Goal: Transaction & Acquisition: Book appointment/travel/reservation

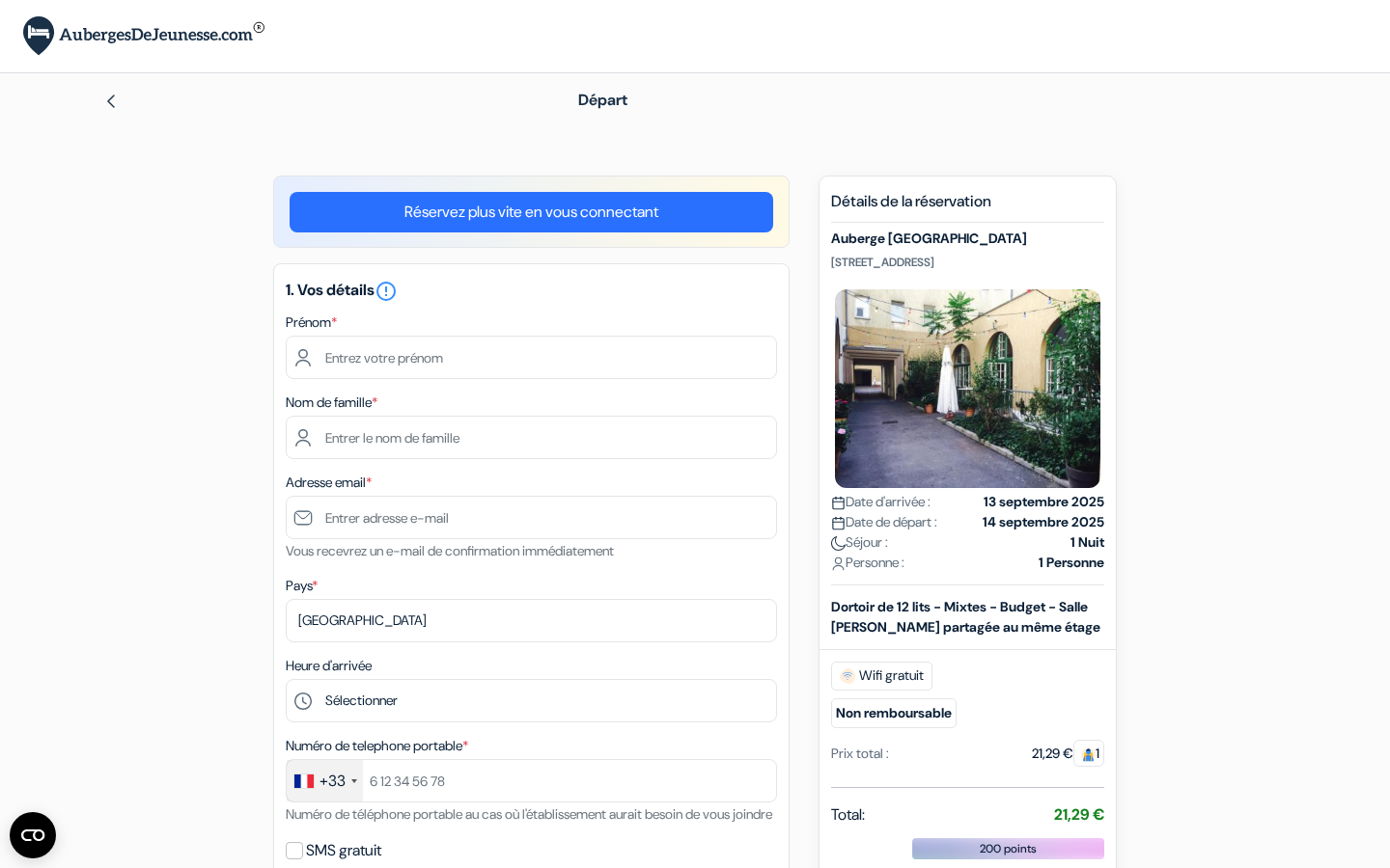
type input "[PERSON_NAME]"
type input "Ravillard"
type input "[EMAIL_ADDRESS][DOMAIN_NAME]"
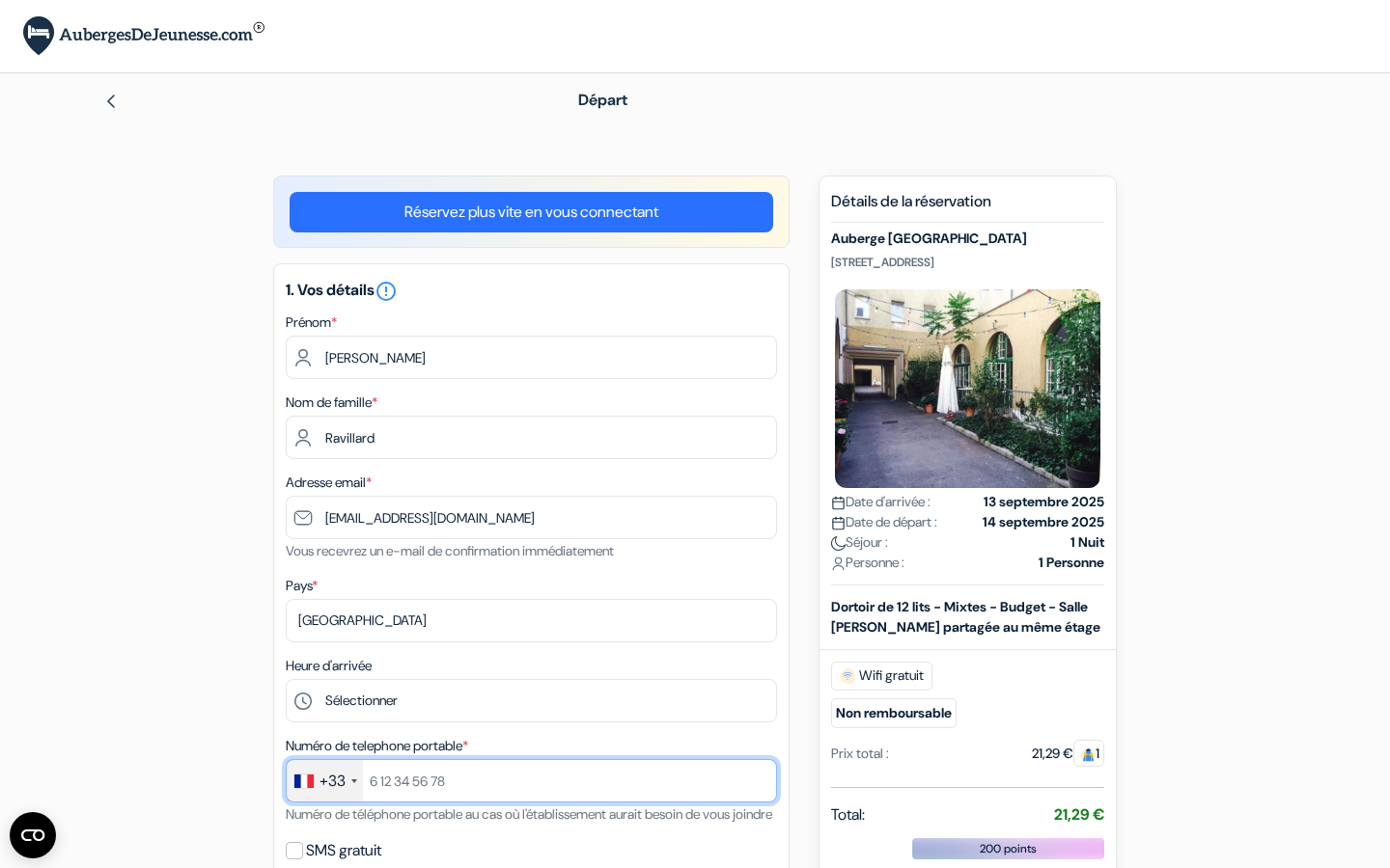
type input "+33767788240"
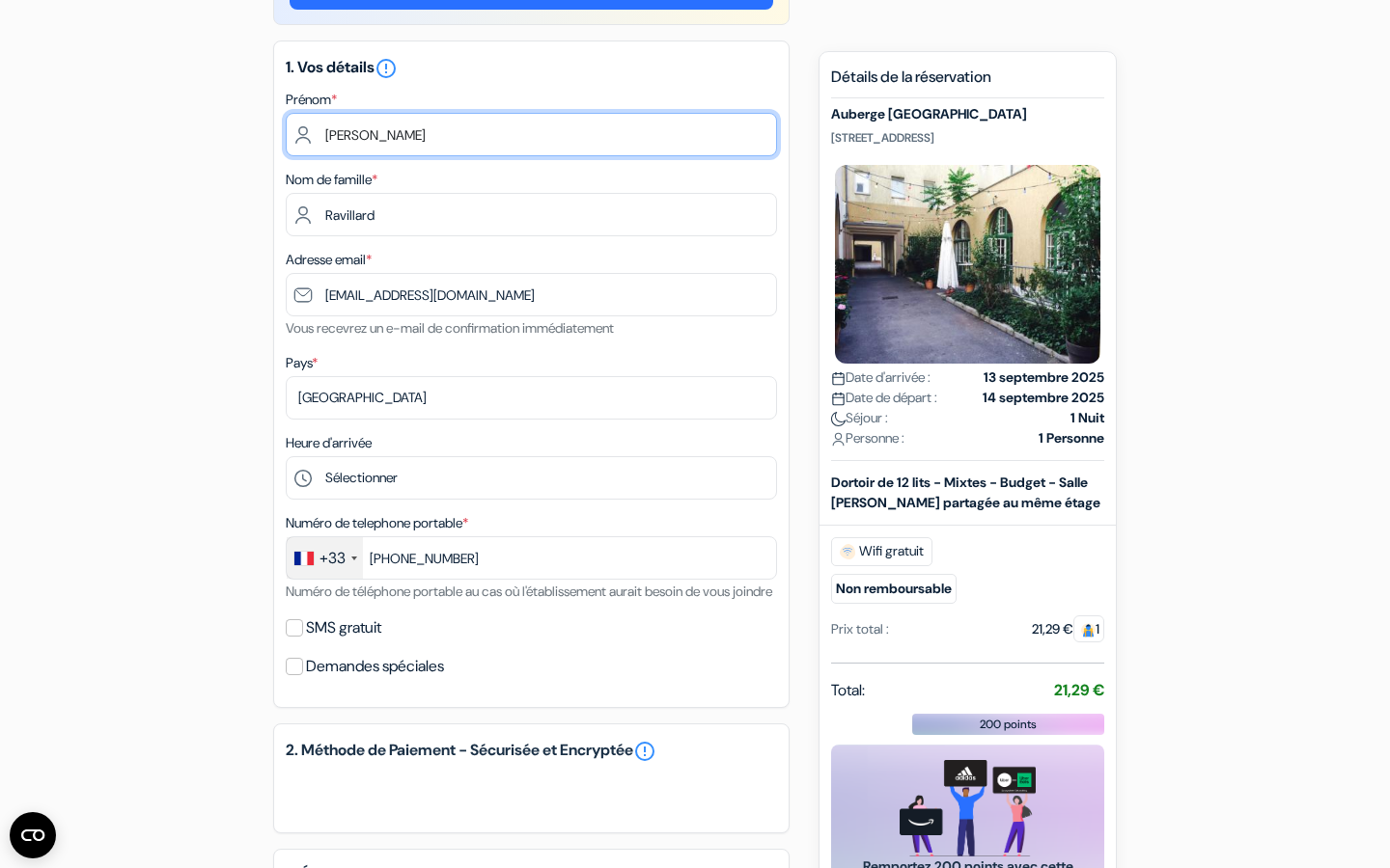
scroll to position [225, 0]
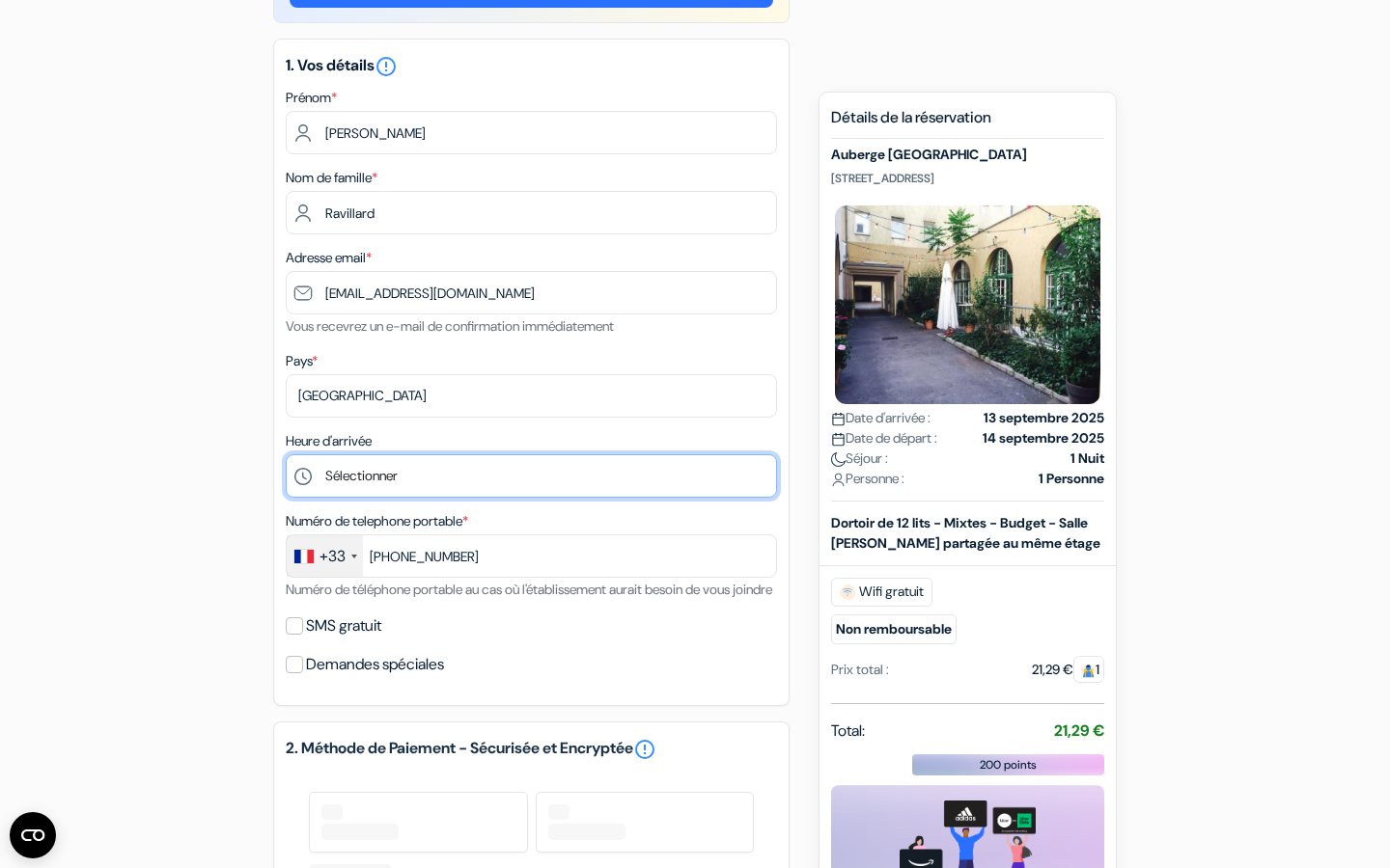
click at [421, 479] on select "Sélectionner 1:00 2:00 3:00 4:00 5:00 6:00 7:00 8:00 9:00 10:00 11:00 12:00 13:…" at bounding box center [531, 476] width 491 height 43
select select "12"
click at [286, 456] on select "Sélectionner 1:00 2:00 3:00 4:00 5:00 6:00 7:00 8:00 9:00 10:00 11:00 12:00 13:…" at bounding box center [531, 476] width 491 height 43
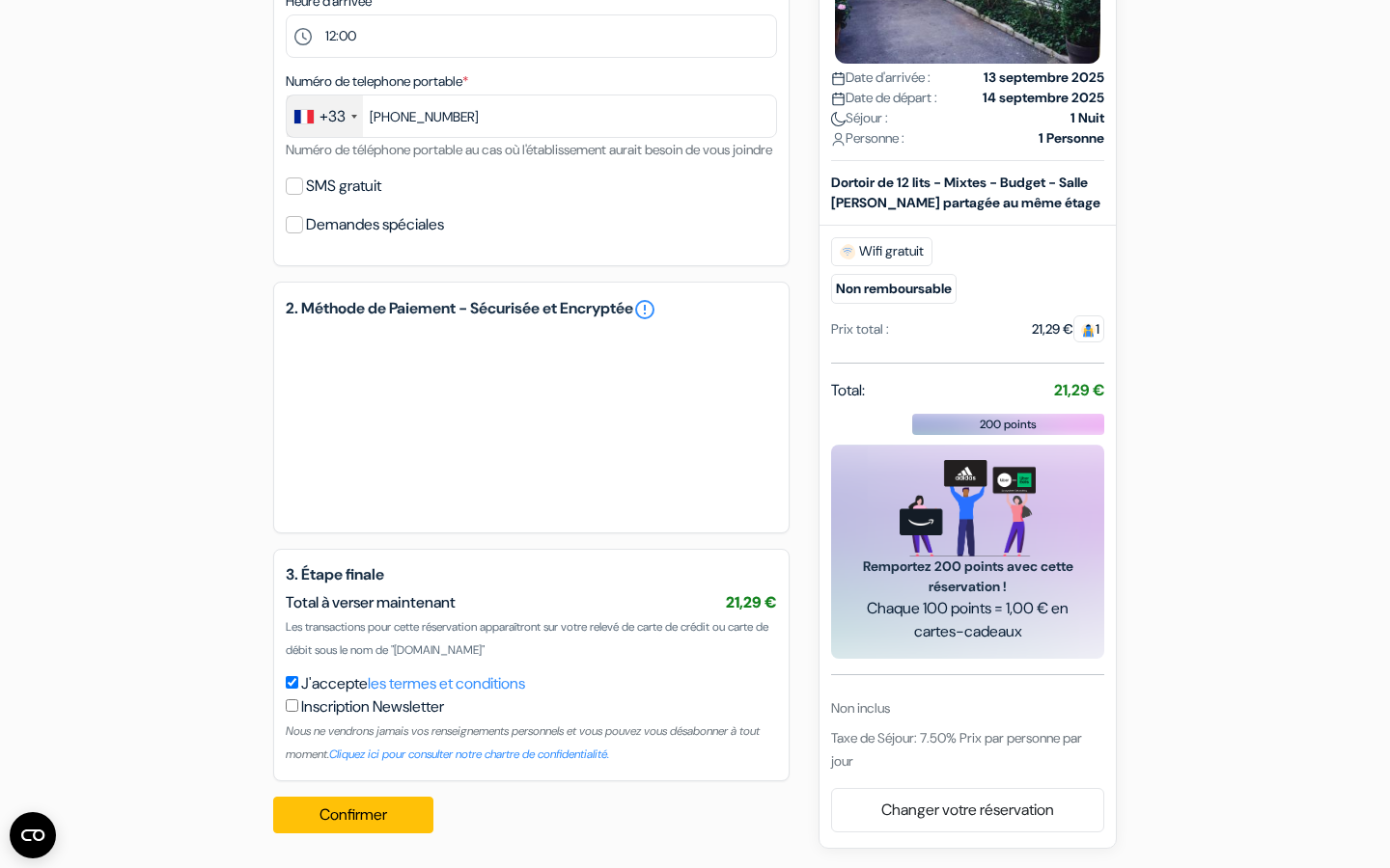
scroll to position [691, 0]
click at [346, 807] on button "Confirmer Loading..." at bounding box center [353, 815] width 160 height 37
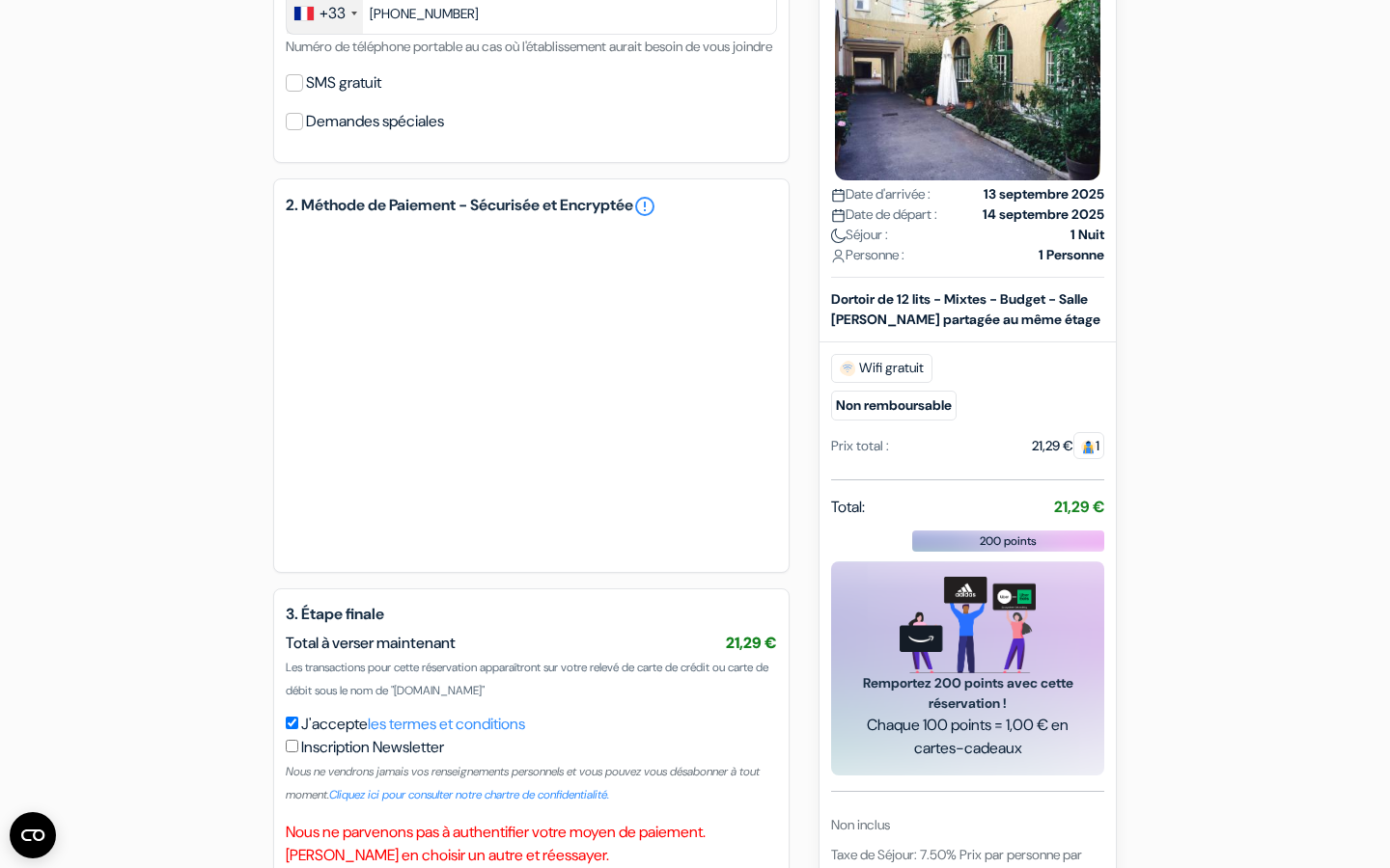
scroll to position [910, 0]
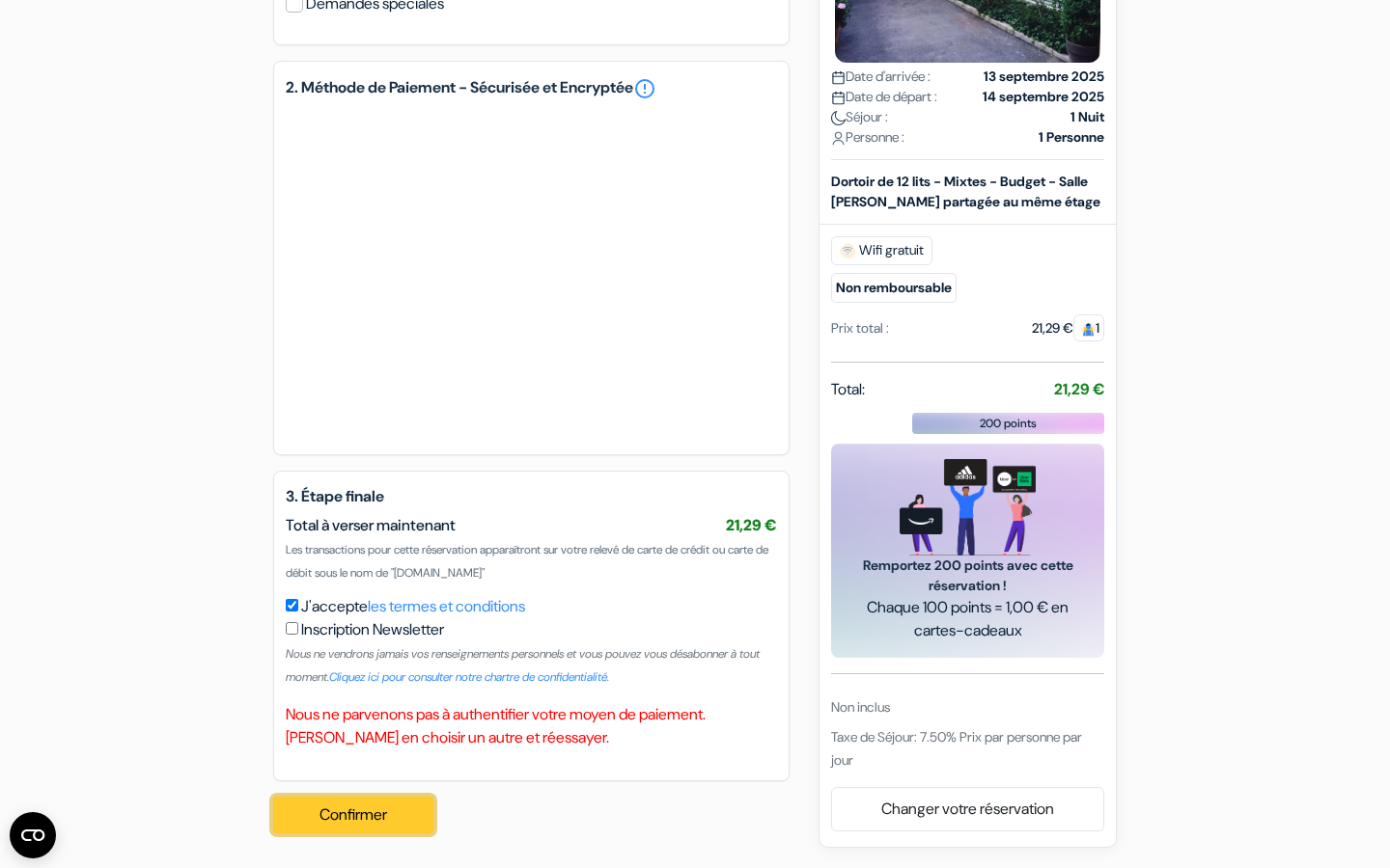
click at [387, 807] on button "Confirmer Loading..." at bounding box center [353, 815] width 160 height 37
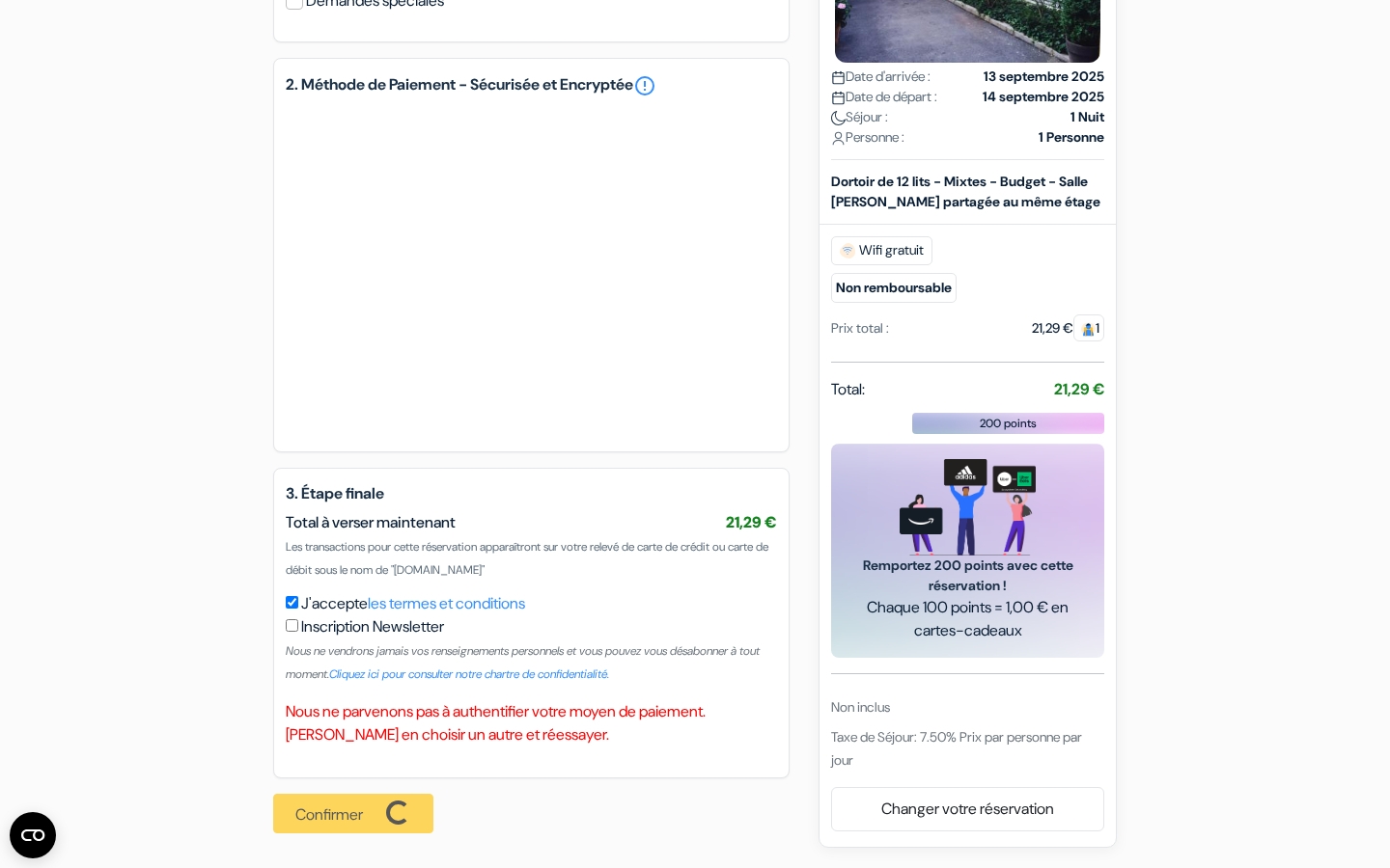
scroll to position [906, 0]
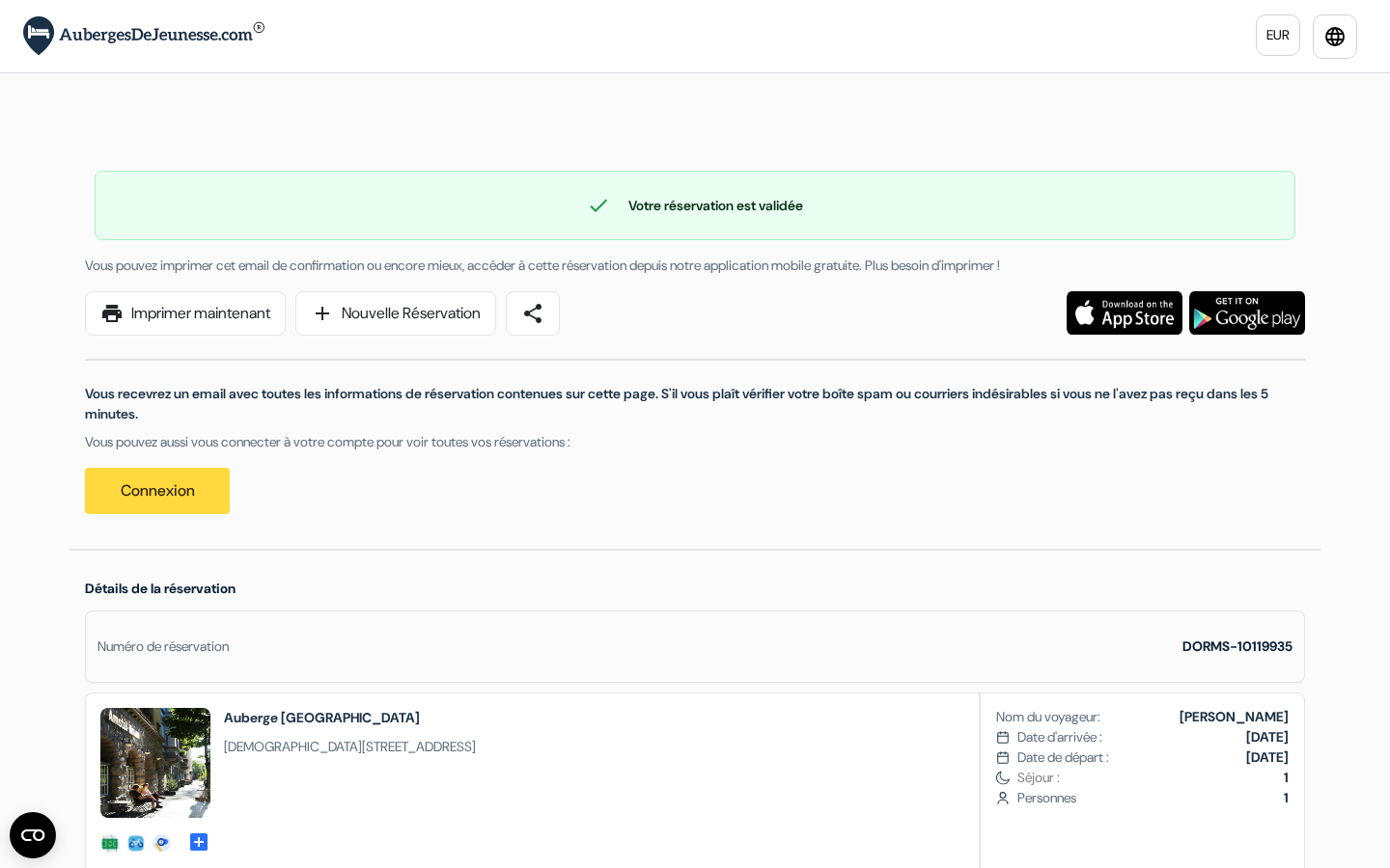
click at [186, 740] on img at bounding box center [155, 762] width 110 height 110
click at [317, 679] on div "Numéro de réservation DORMS-10119935" at bounding box center [695, 646] width 1220 height 72
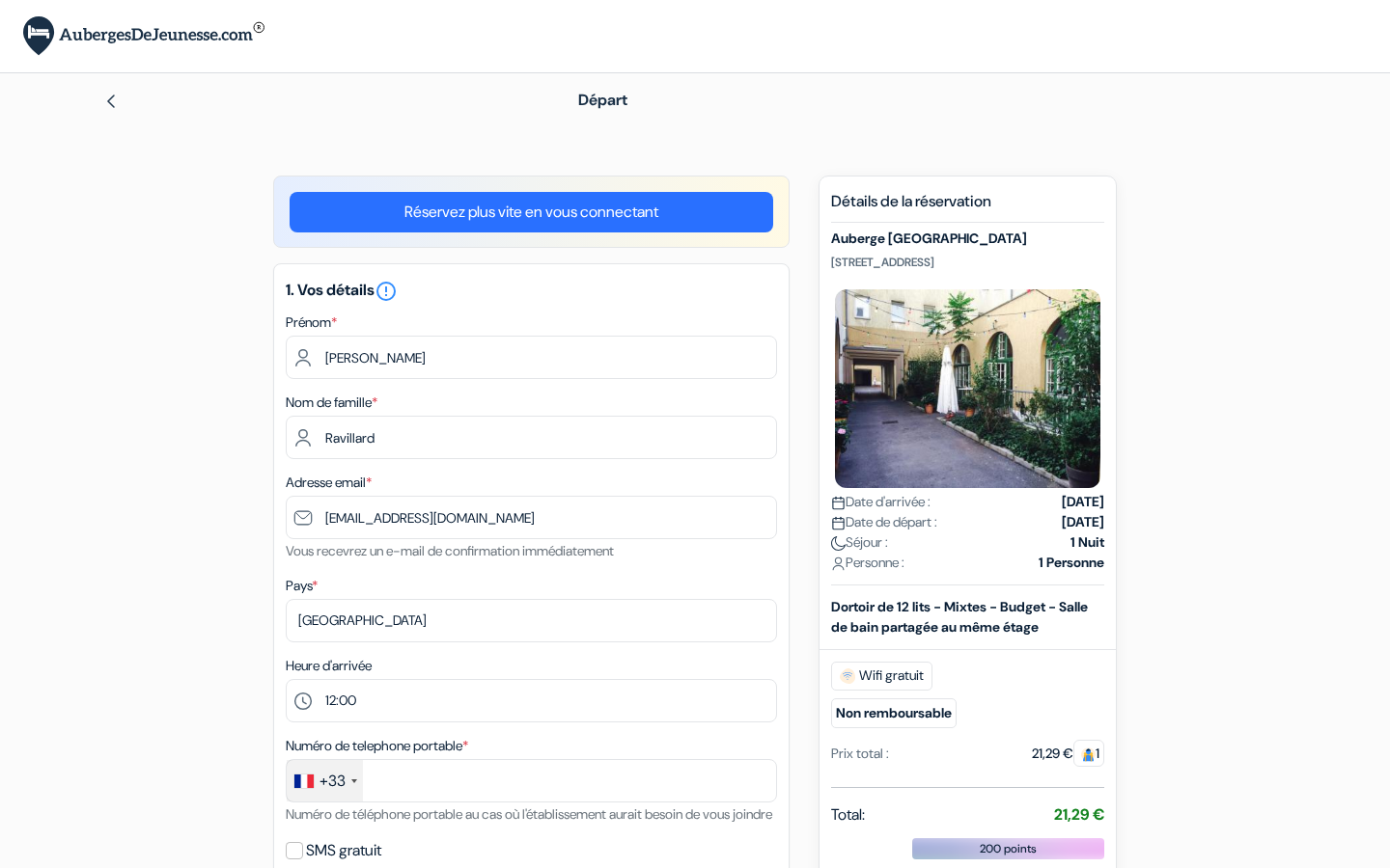
select select "12"
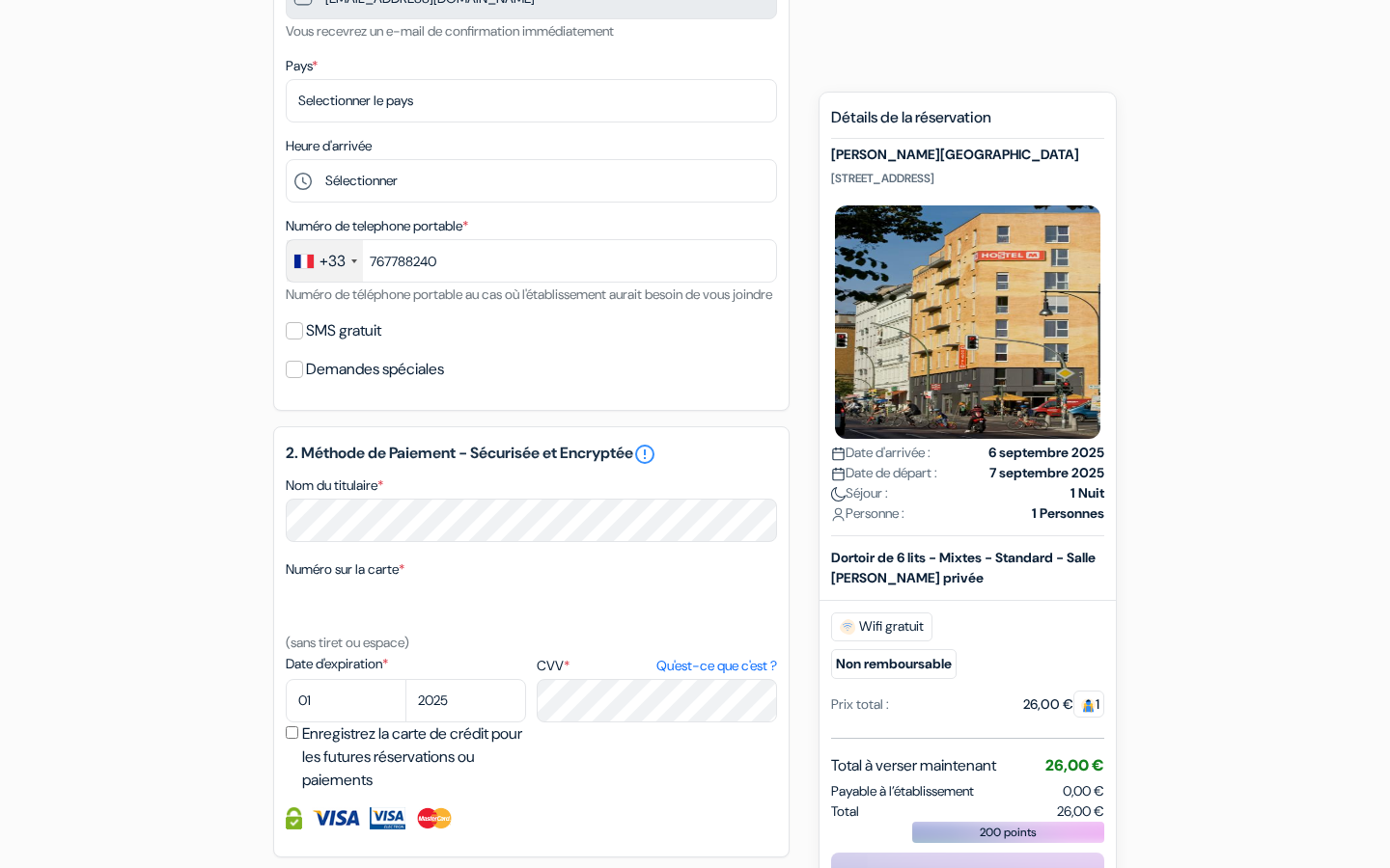
type input "7 67 78 82 40"
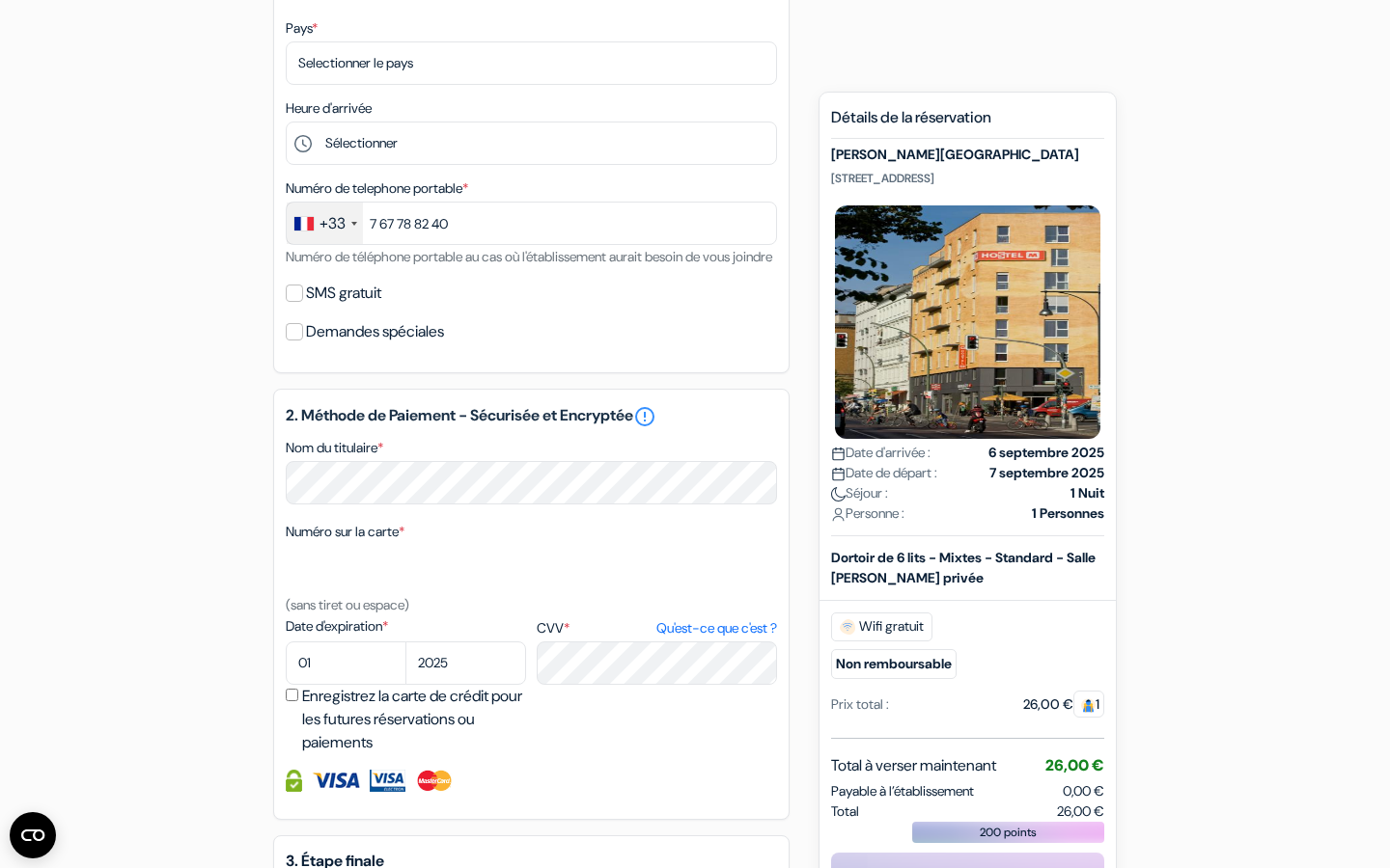
scroll to position [488, 0]
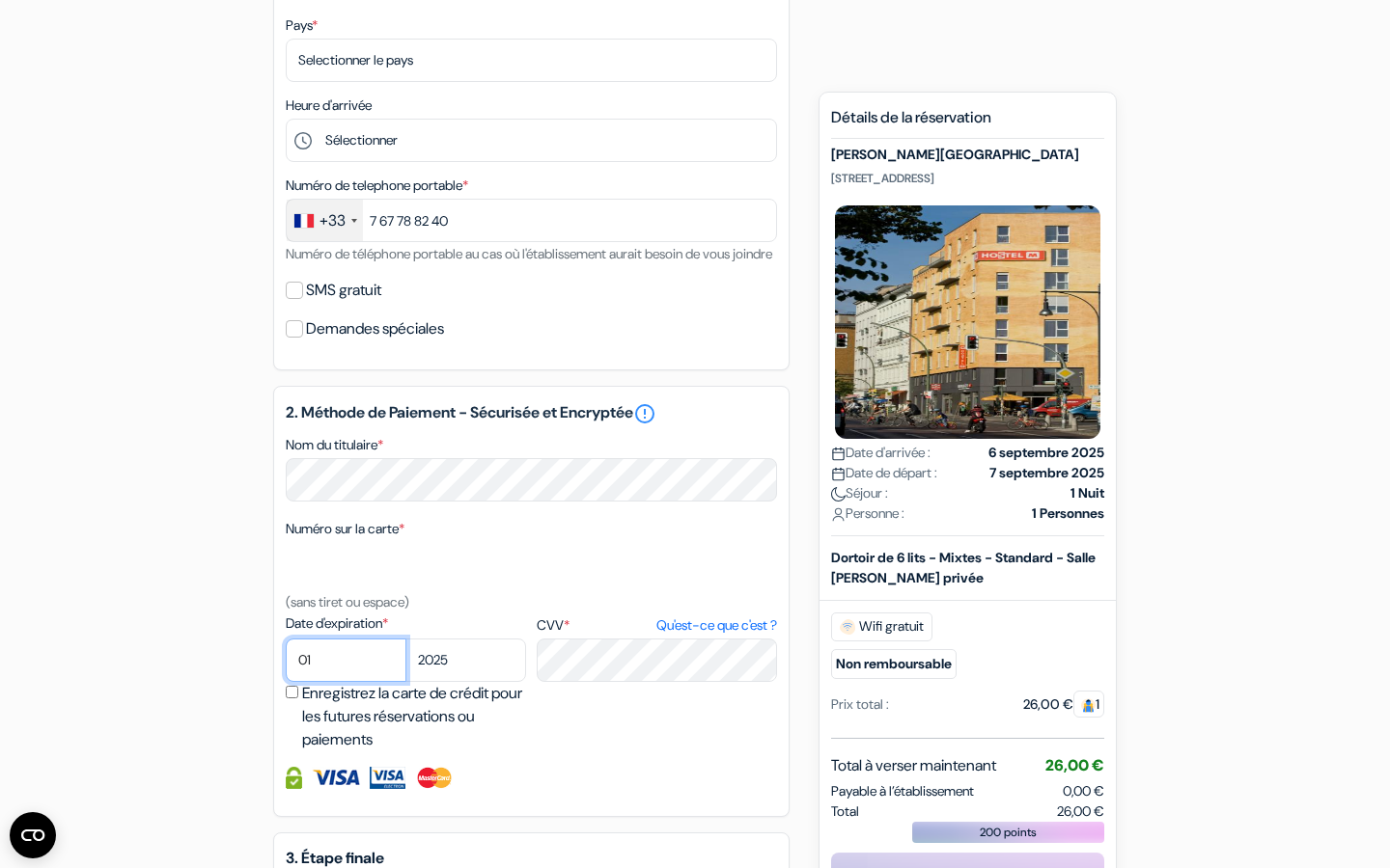
select select "08"
select select "2027"
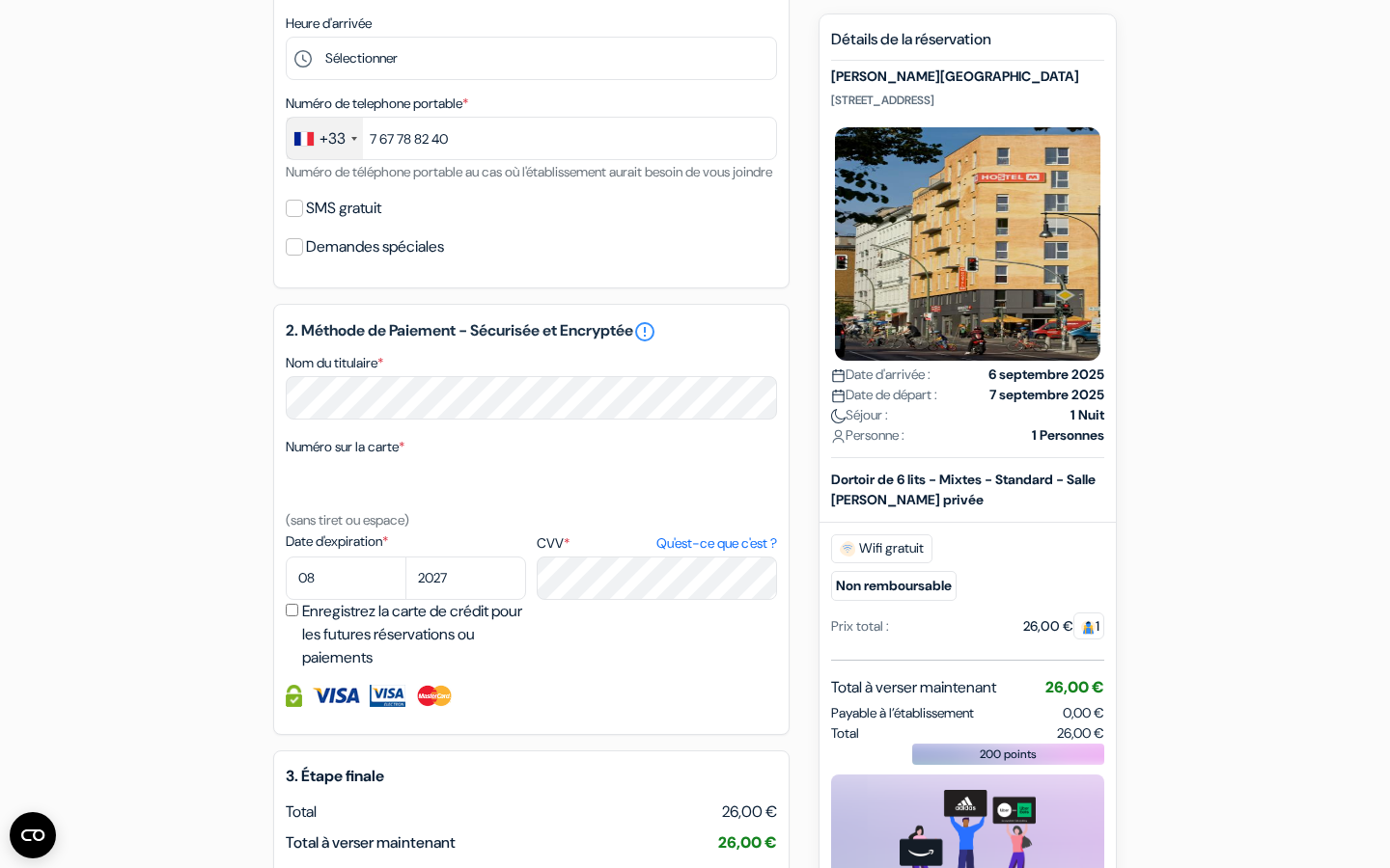
scroll to position [815, 0]
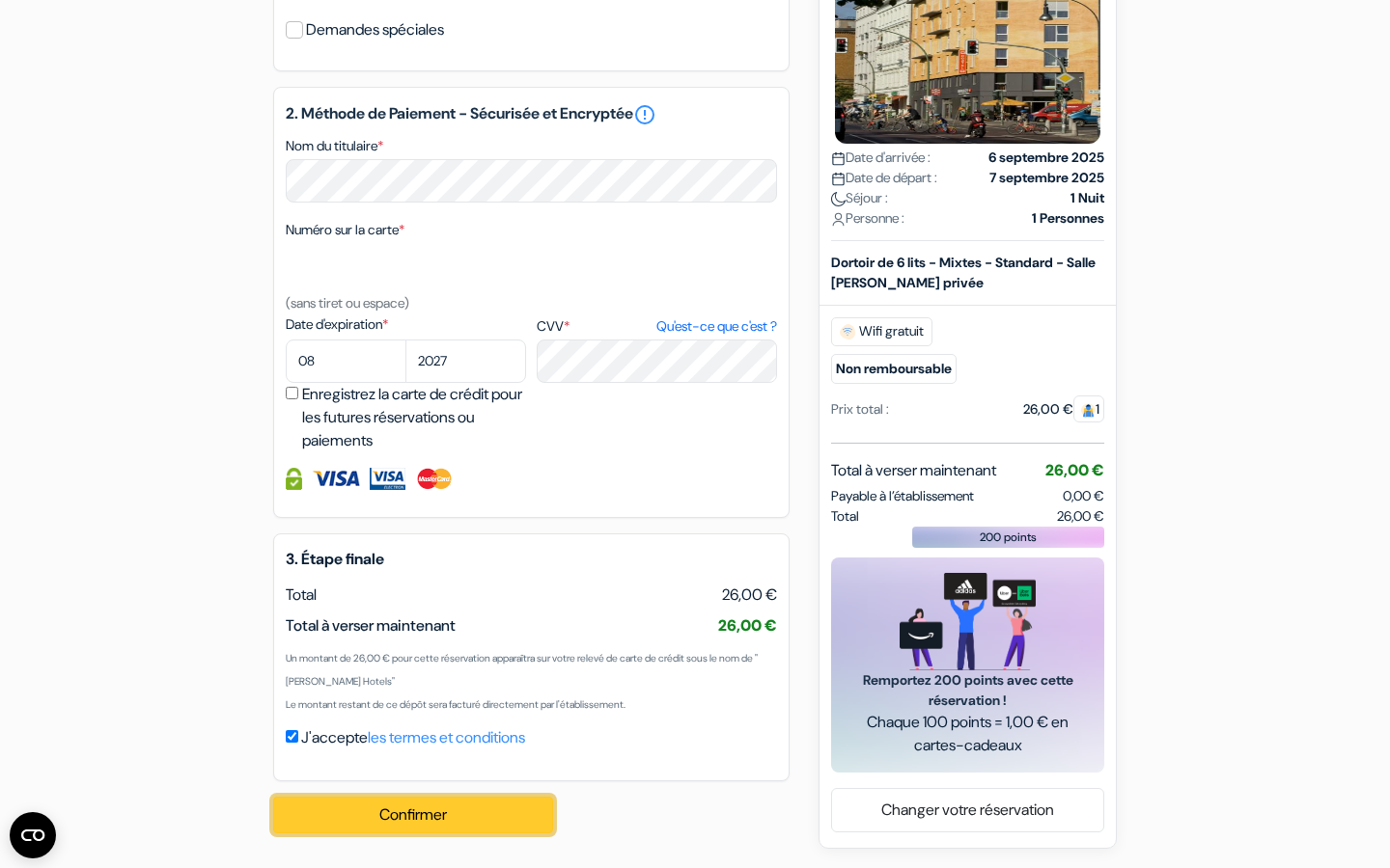
click at [438, 805] on button "Confirmer Loading..." at bounding box center [412, 815] width 280 height 37
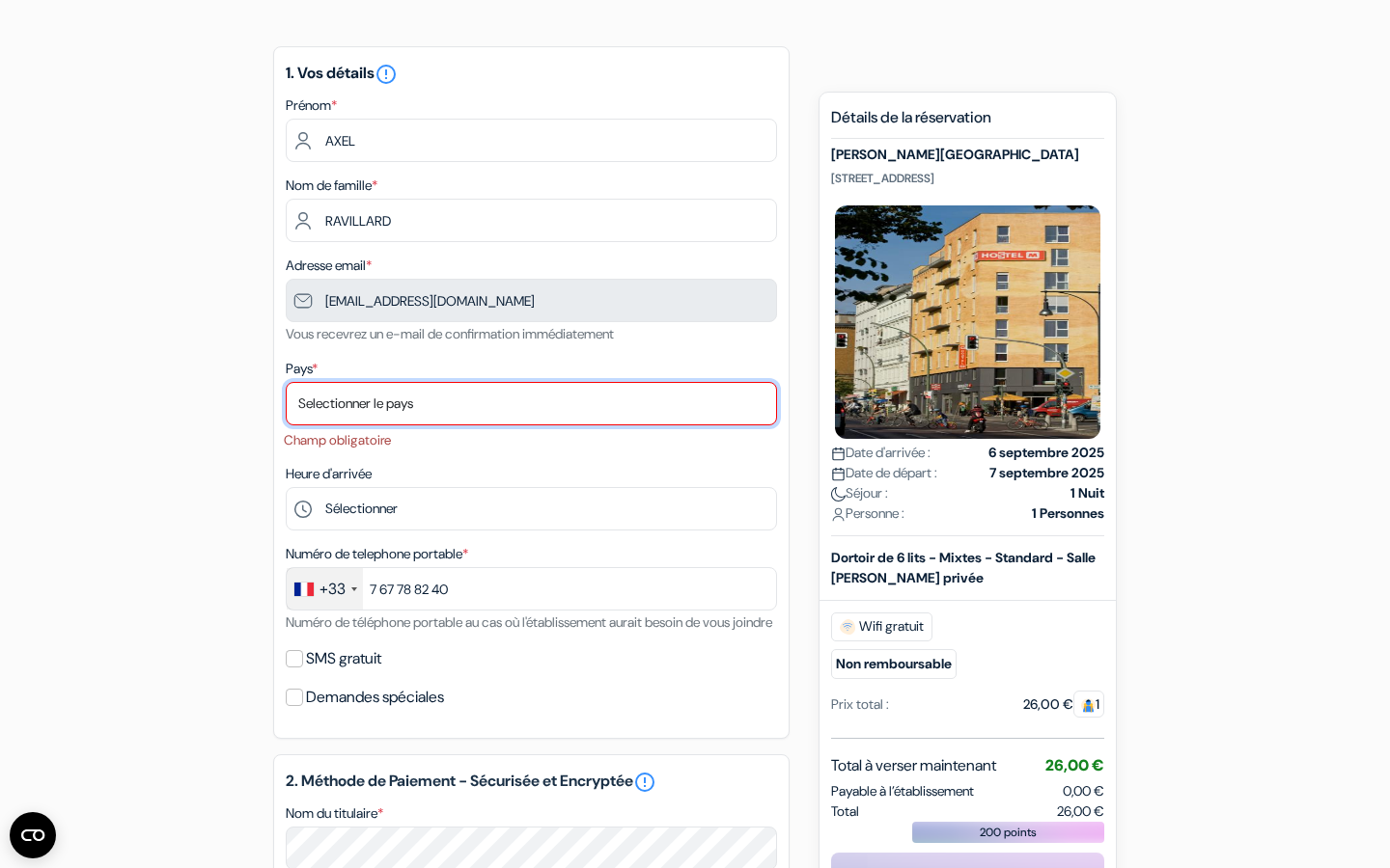
scroll to position [116, 0]
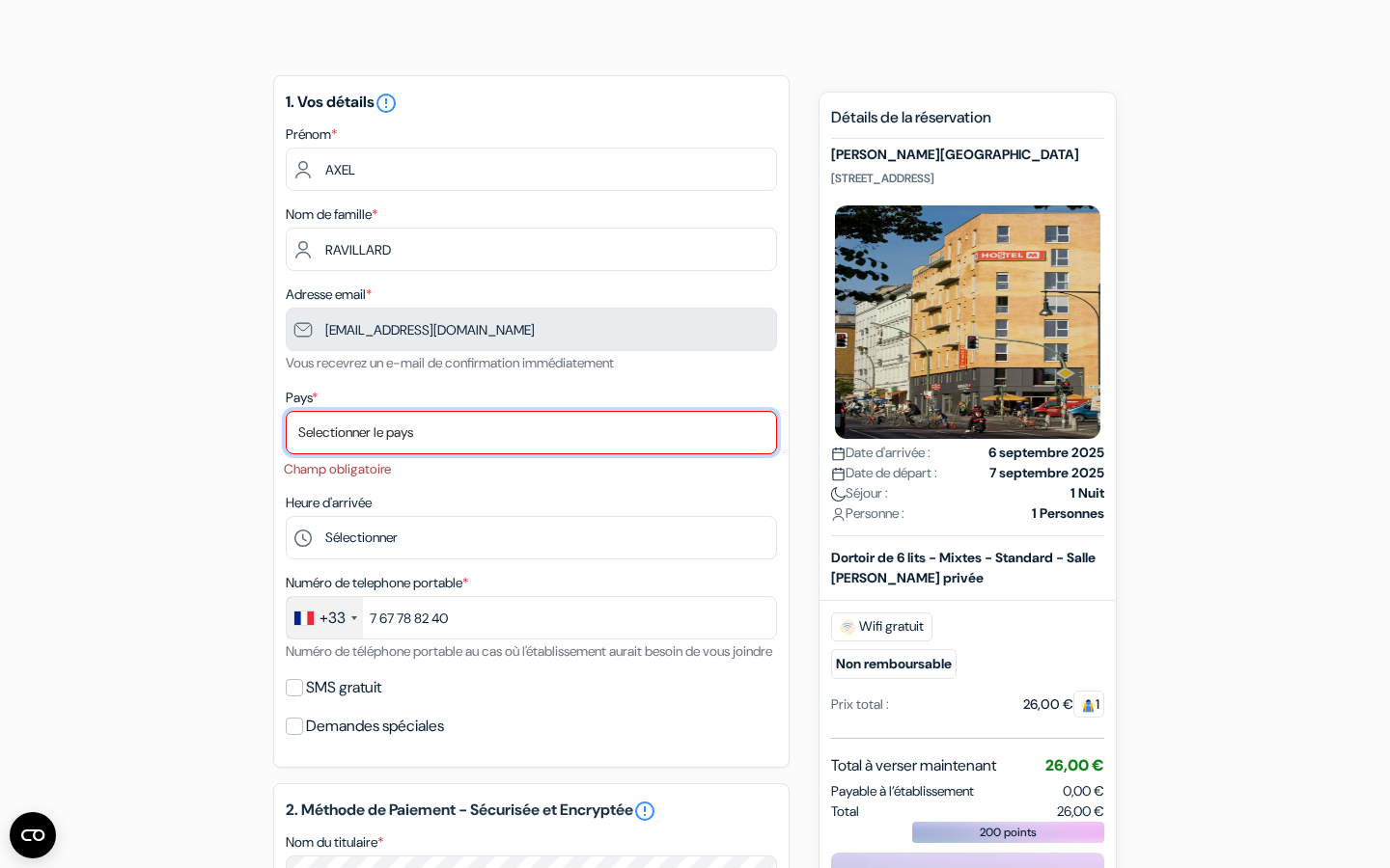
click at [414, 435] on select "Selectionner le pays Abkhazie Afghanistan Afrique Du sud Albanie Algérie Allema…" at bounding box center [531, 433] width 491 height 43
select select "67"
click at [286, 412] on select "Selectionner le pays Abkhazie Afghanistan Afrique Du sud Albanie Algérie Allema…" at bounding box center [531, 433] width 491 height 43
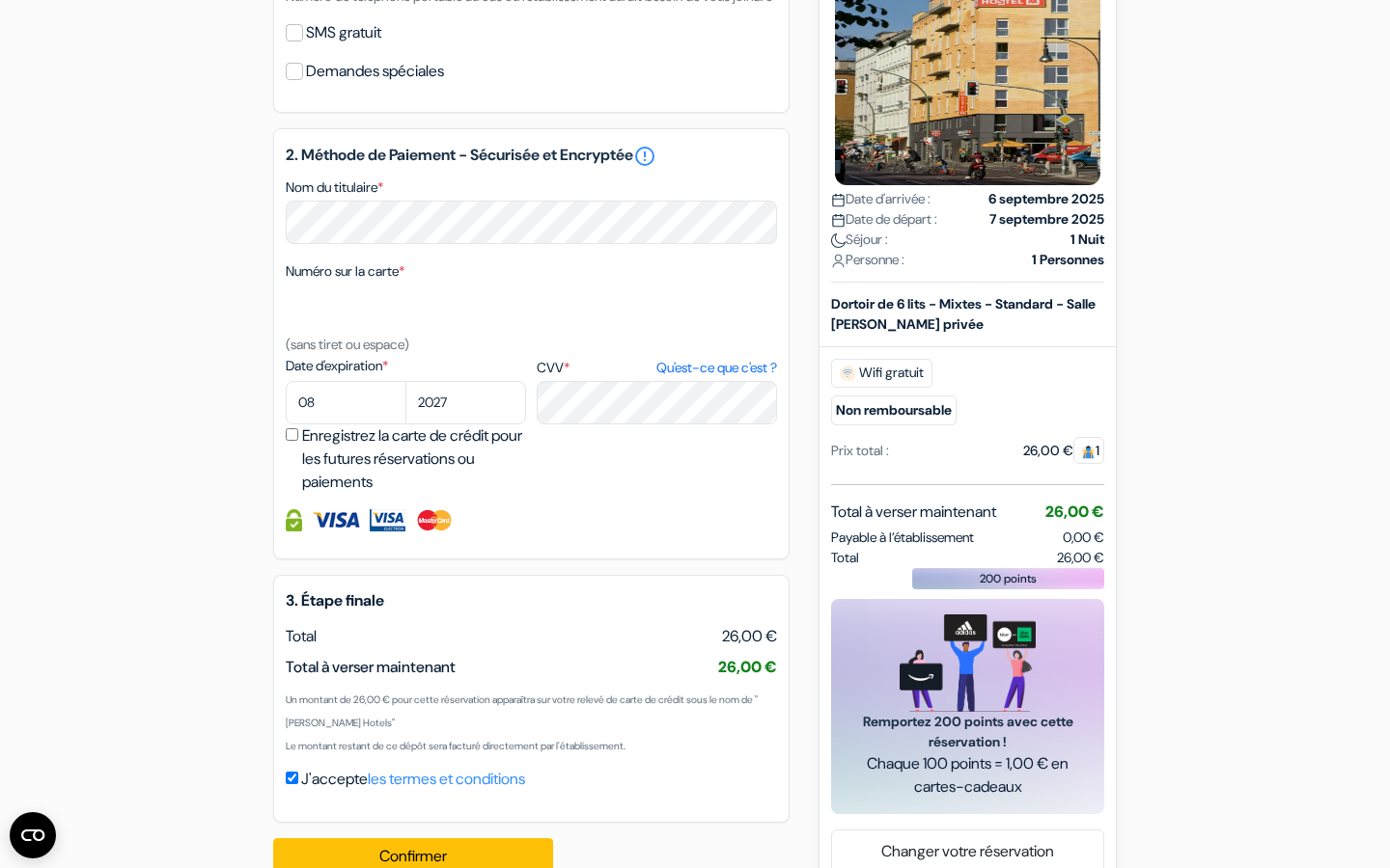
scroll to position [815, 0]
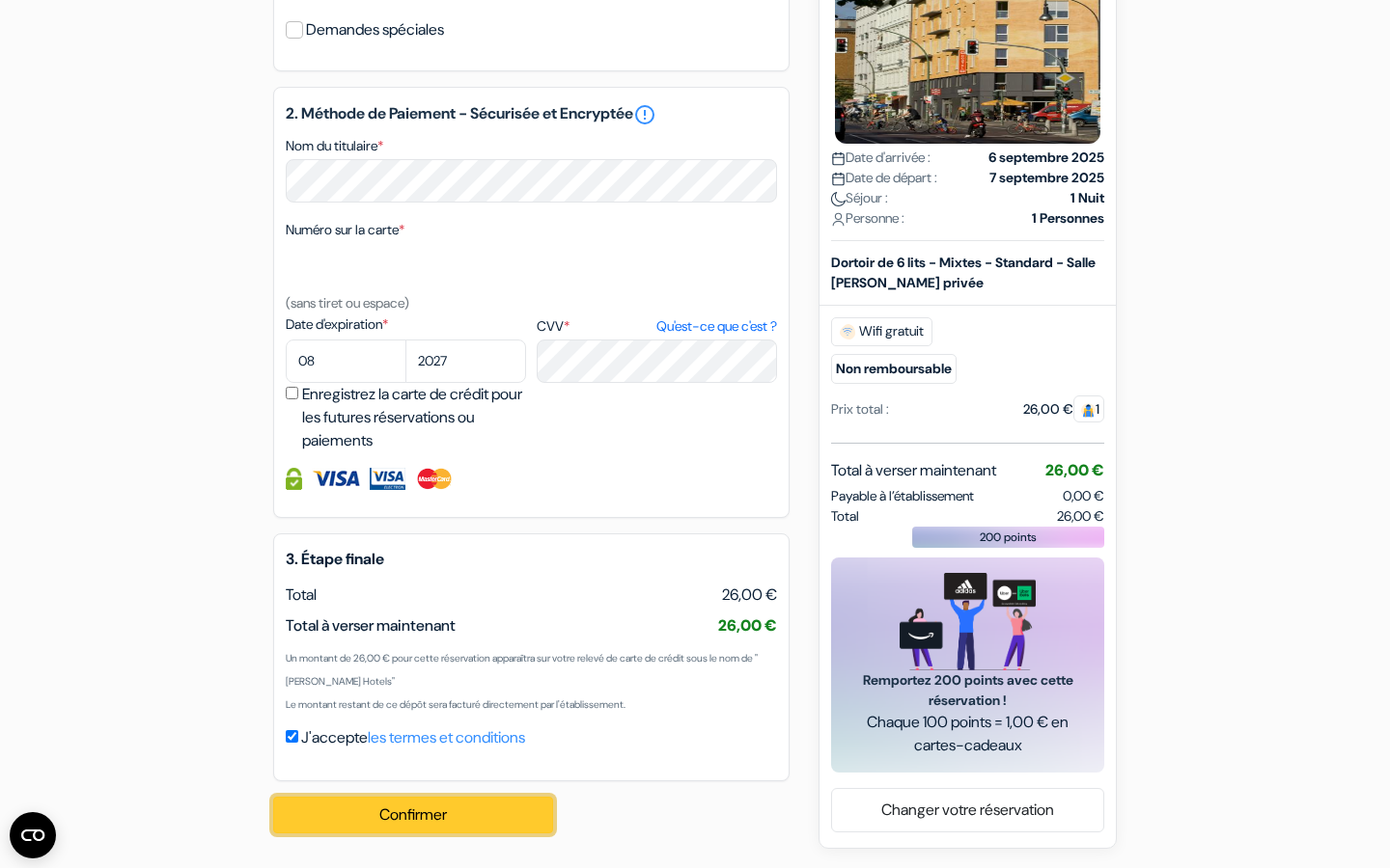
click at [410, 827] on button "Confirmer Loading..." at bounding box center [412, 815] width 280 height 37
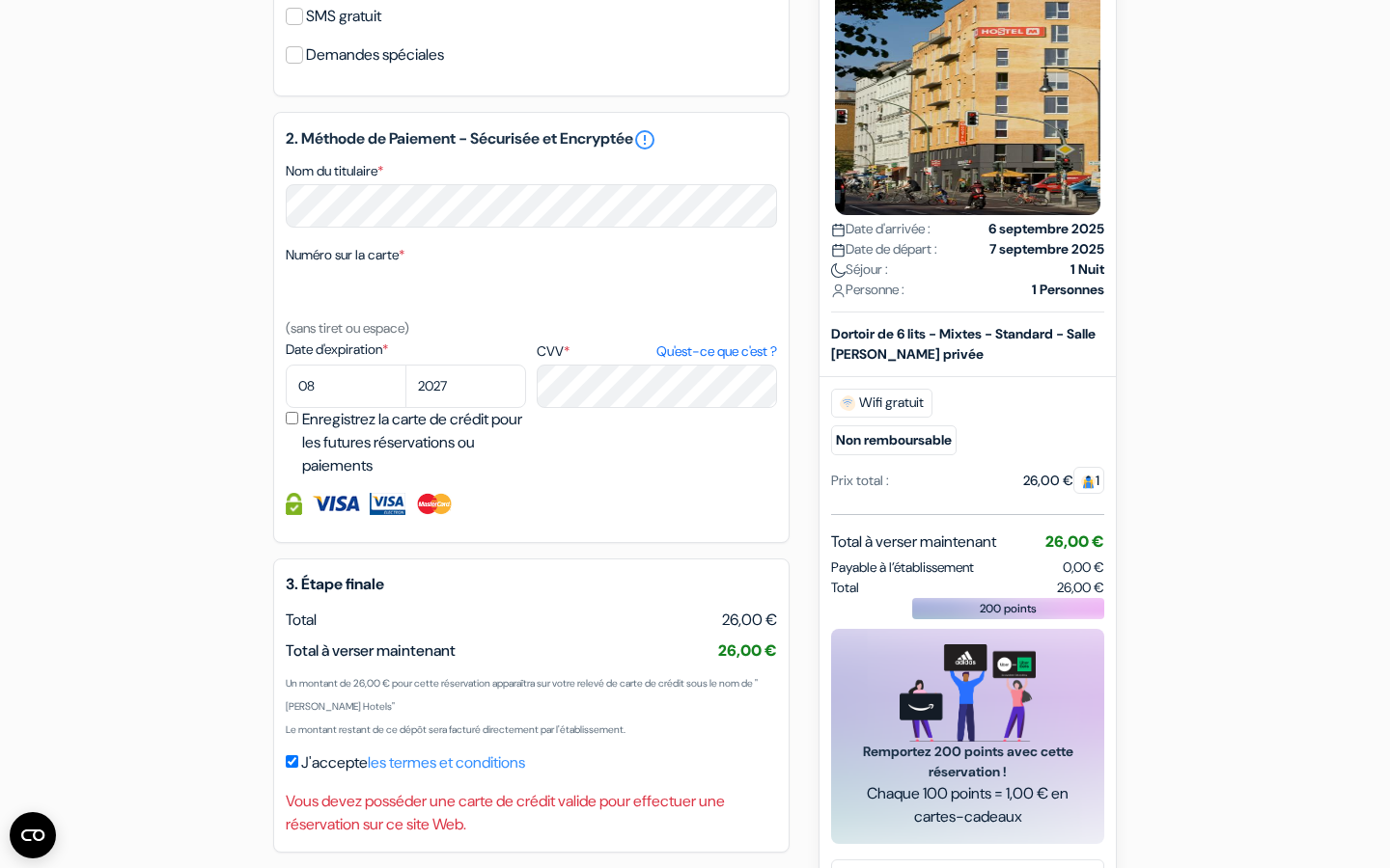
scroll to position [697, 0]
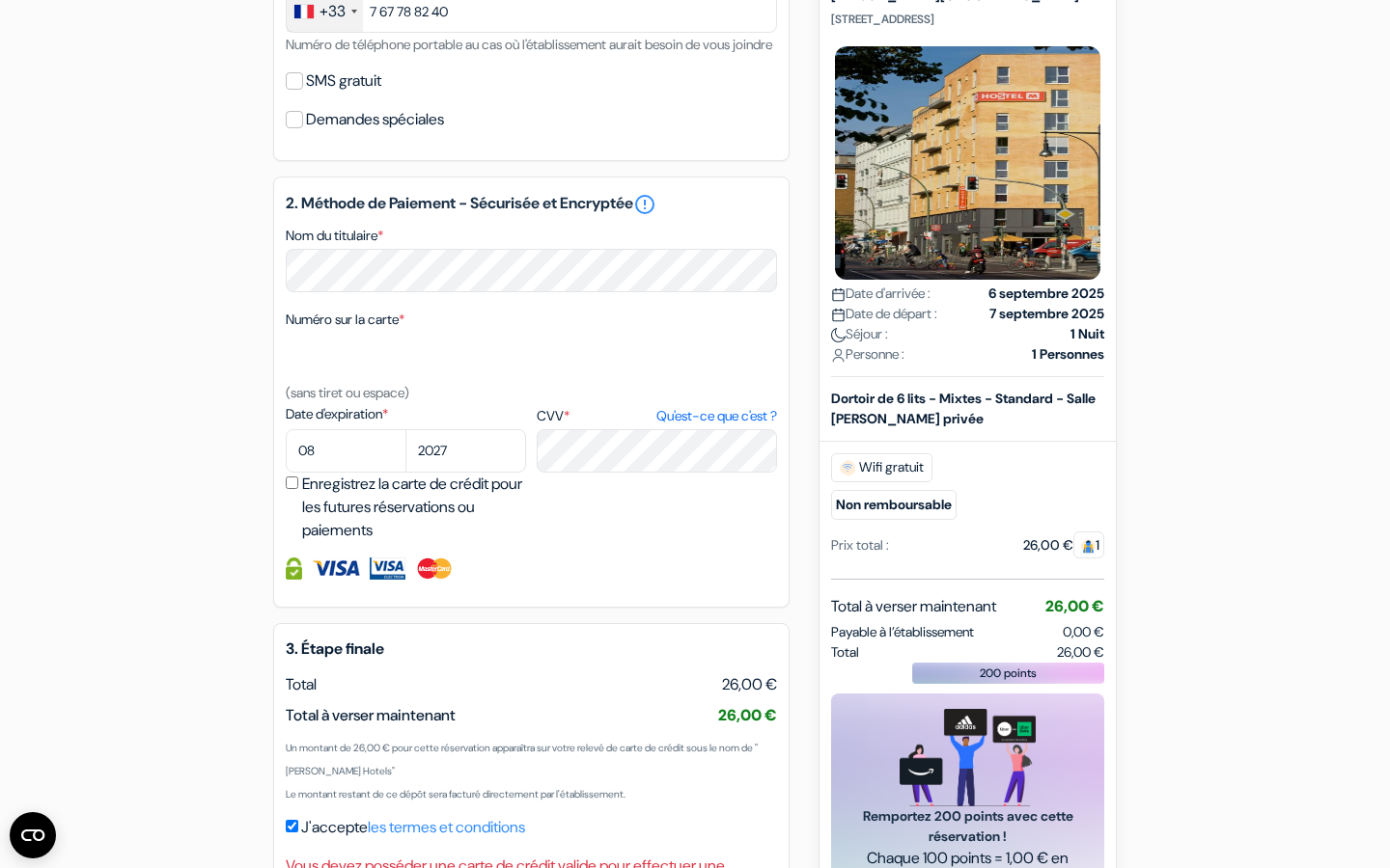
click at [393, 329] on div "2. Méthode de Paiement - Sécurisée et Encryptée error_outline Nom du titulaire …" at bounding box center [531, 392] width 517 height 432
click at [357, 473] on select "01 02 03 04 05 06 07 08 09 10 11 12" at bounding box center [346, 451] width 121 height 43
click at [286, 456] on select "01 02 03 04 05 06 07 08 09 10 11 12" at bounding box center [346, 451] width 121 height 43
click at [289, 425] on label "Date d'expiration *" at bounding box center [405, 414] width 240 height 21
click at [0, 0] on textarea "Nom du titulaire *" at bounding box center [0, 0] width 0 height 0
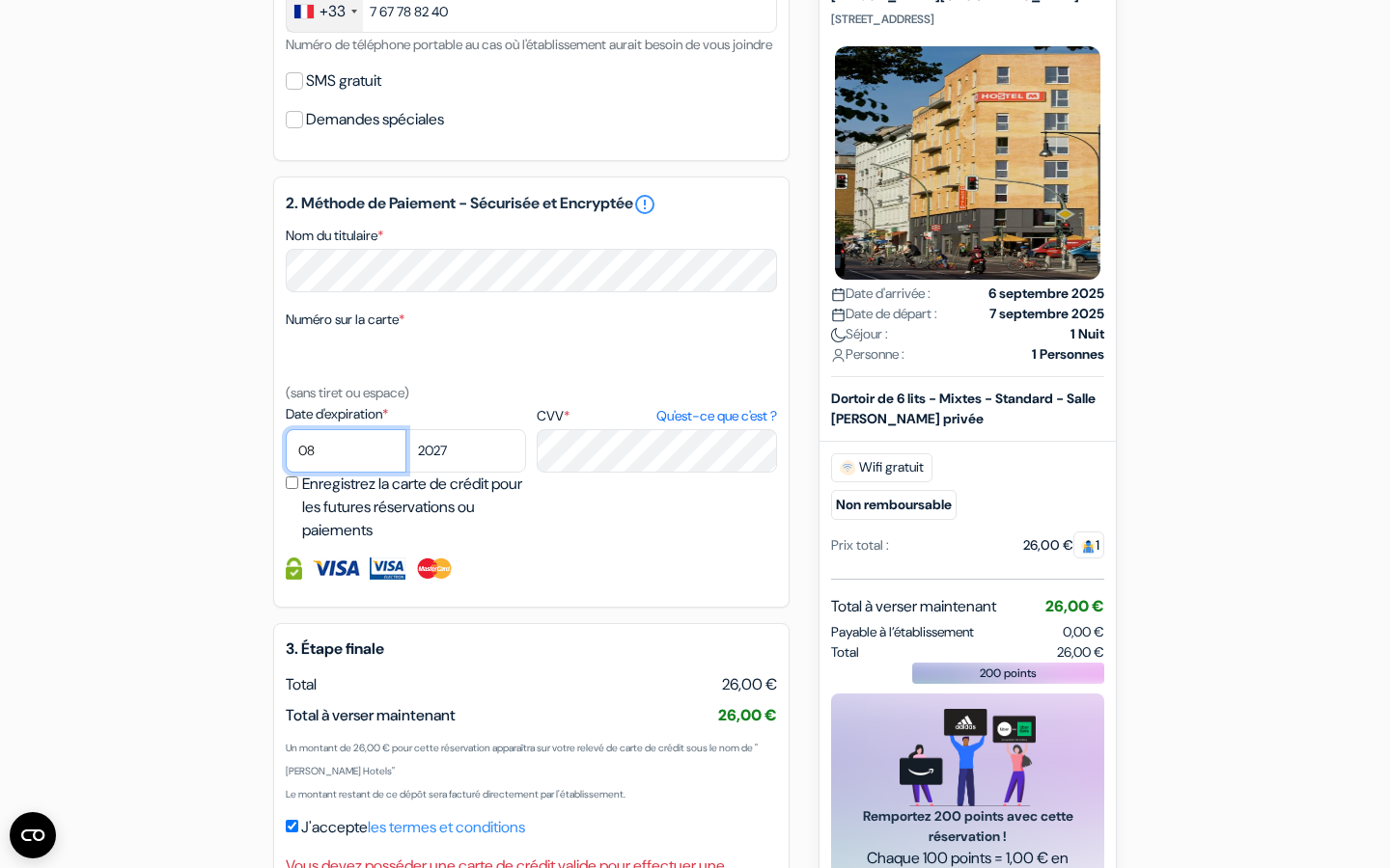
click at [312, 463] on select "01 02 03 04 05 06 07 08 09 10 11 12" at bounding box center [346, 451] width 121 height 43
click at [294, 489] on input "Enregistrez la carte de crédit pour les futures réservations ou paiements" at bounding box center [291, 483] width 13 height 13
checkbox input "true"
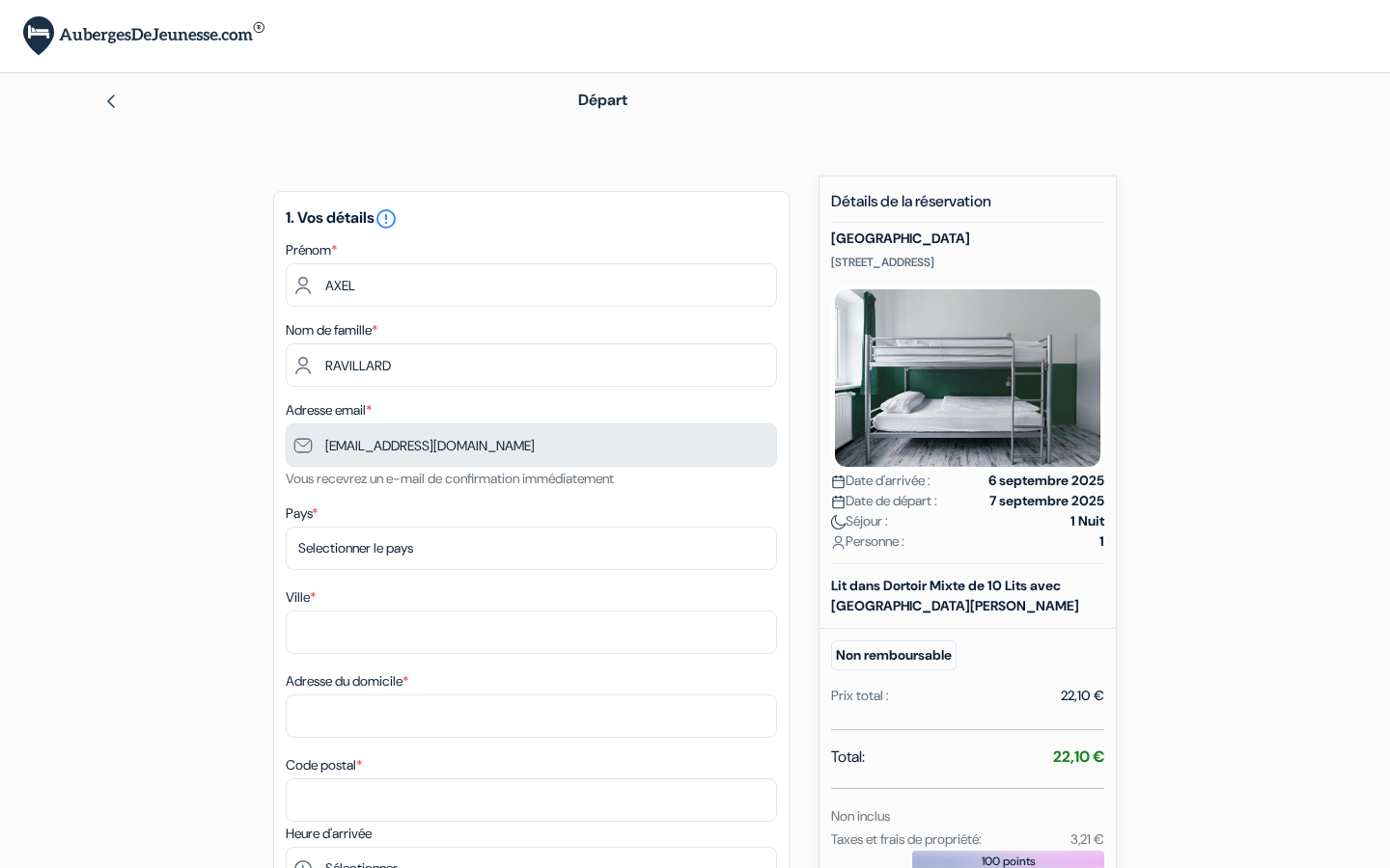
type input "7 67 78 82 40"
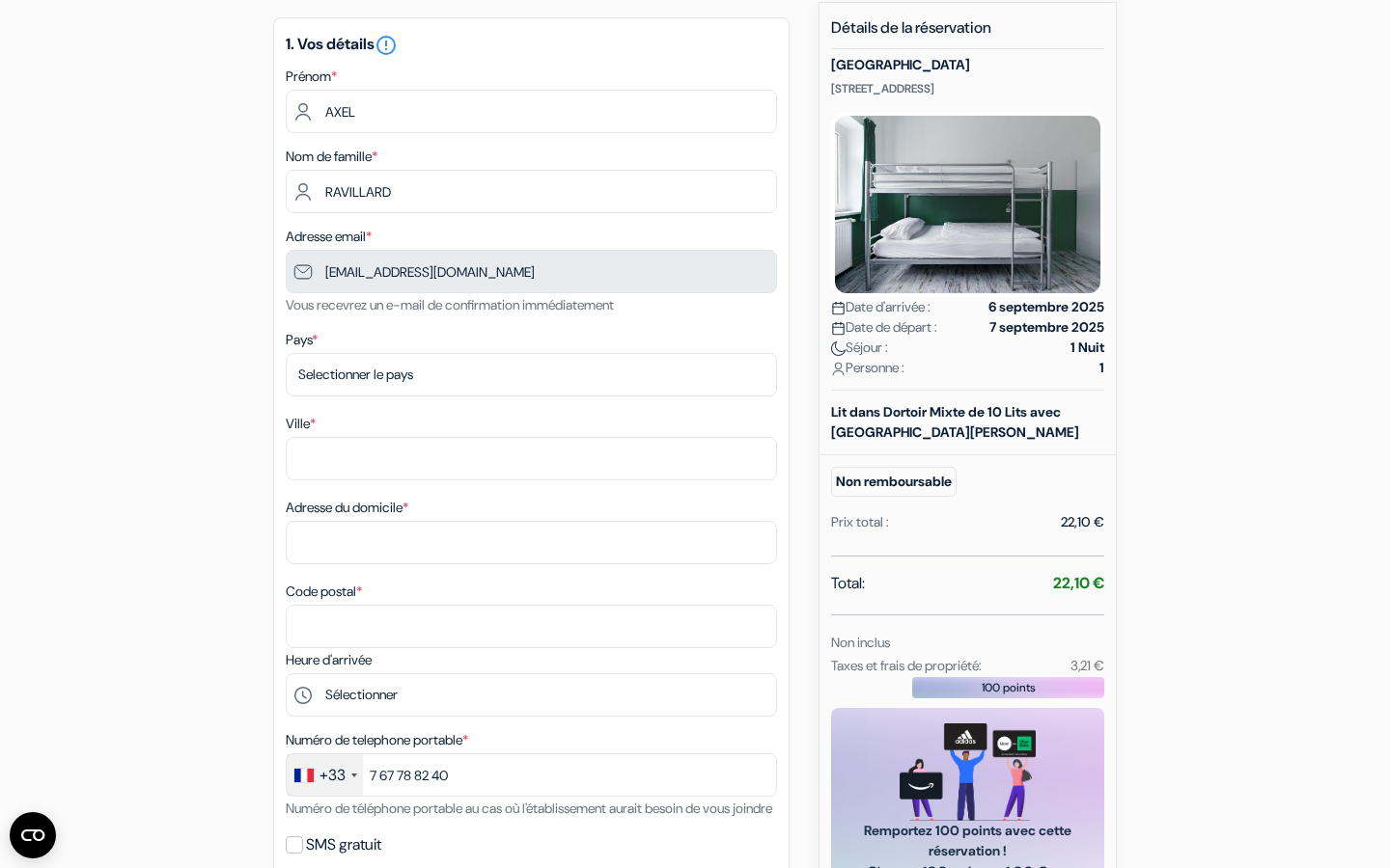
scroll to position [176, 0]
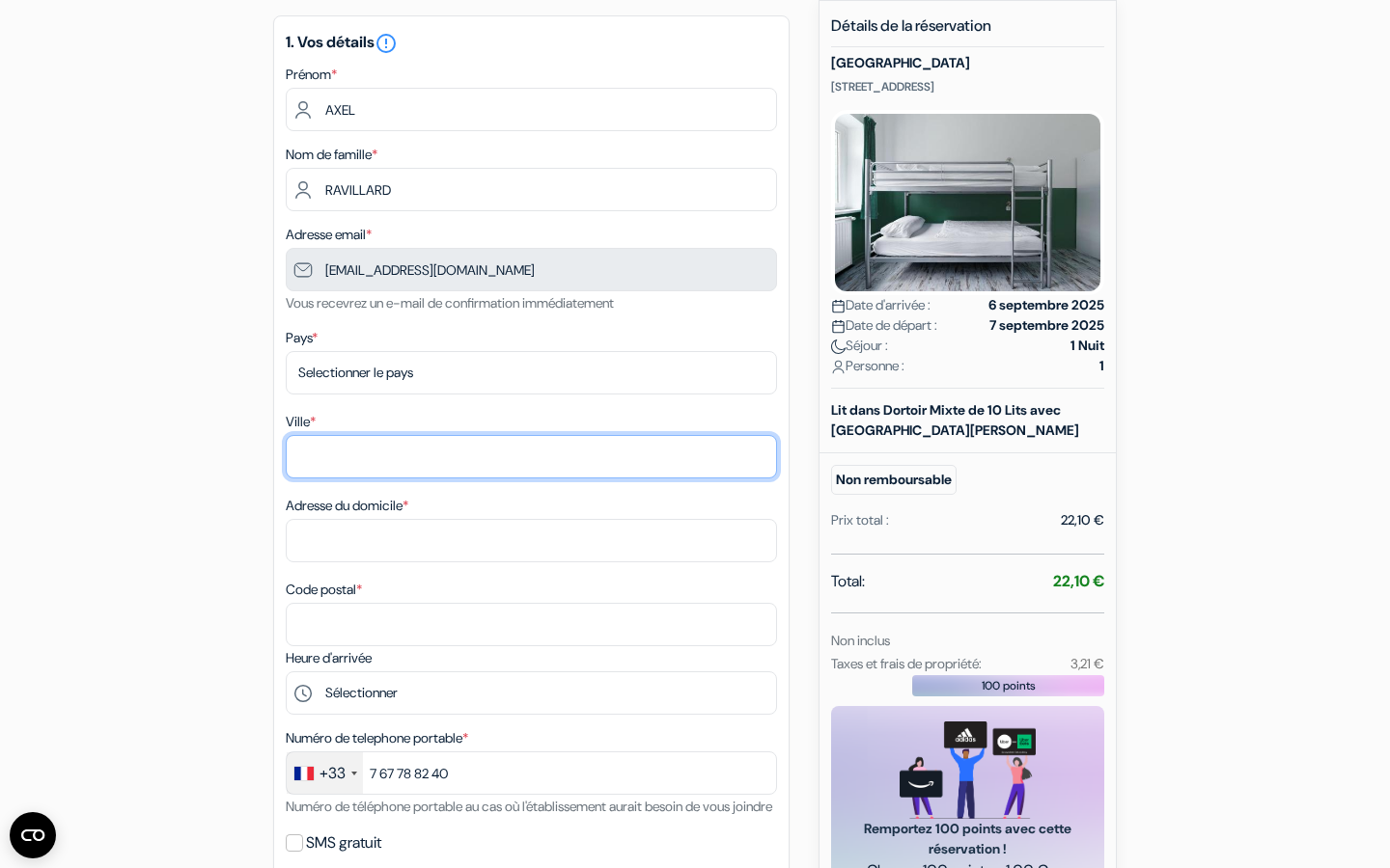
click at [366, 471] on input "Ville *" at bounding box center [531, 457] width 491 height 43
type input "Saint-Denis"
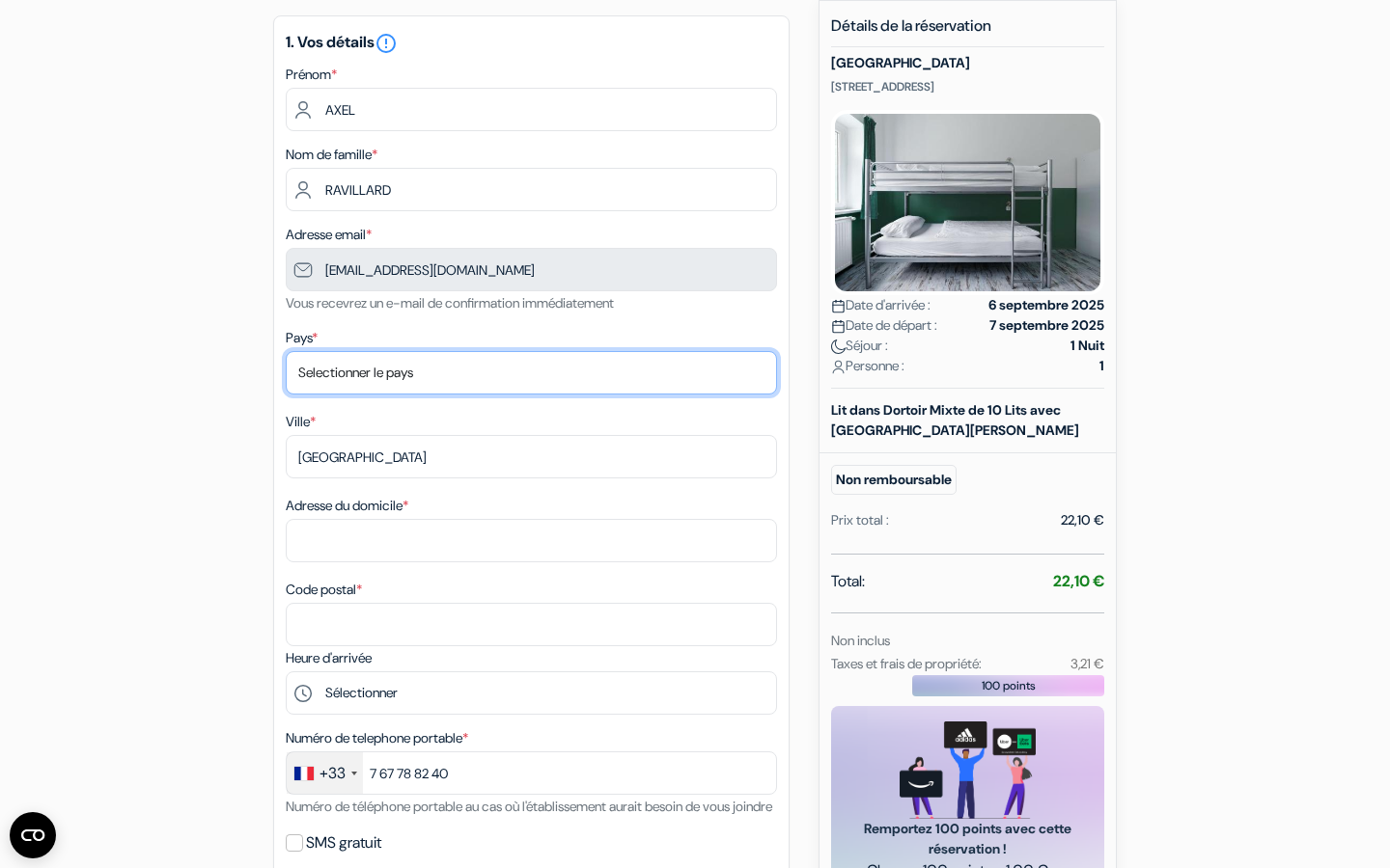
select select "fr"
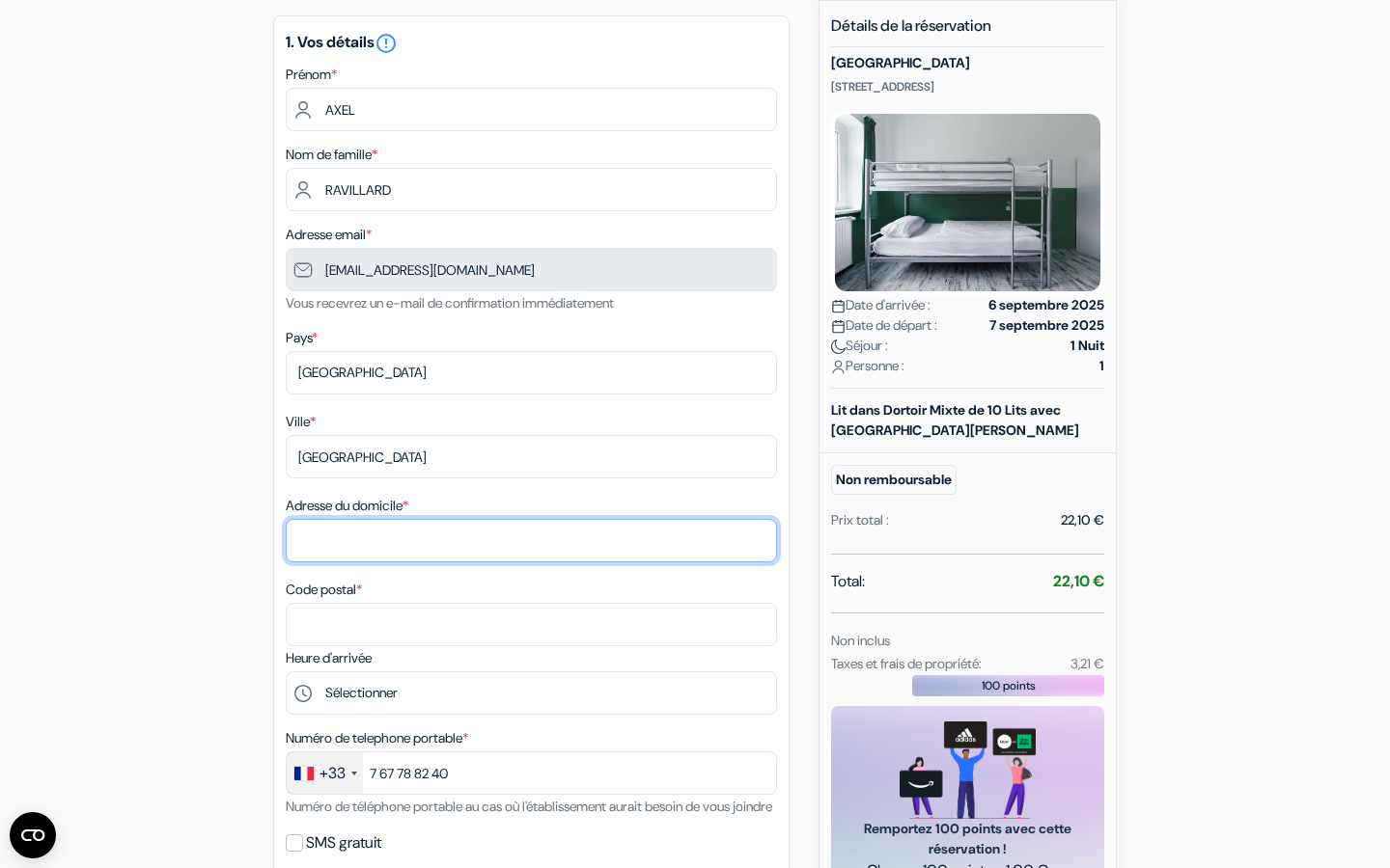
type input "14 rue louis collerais"
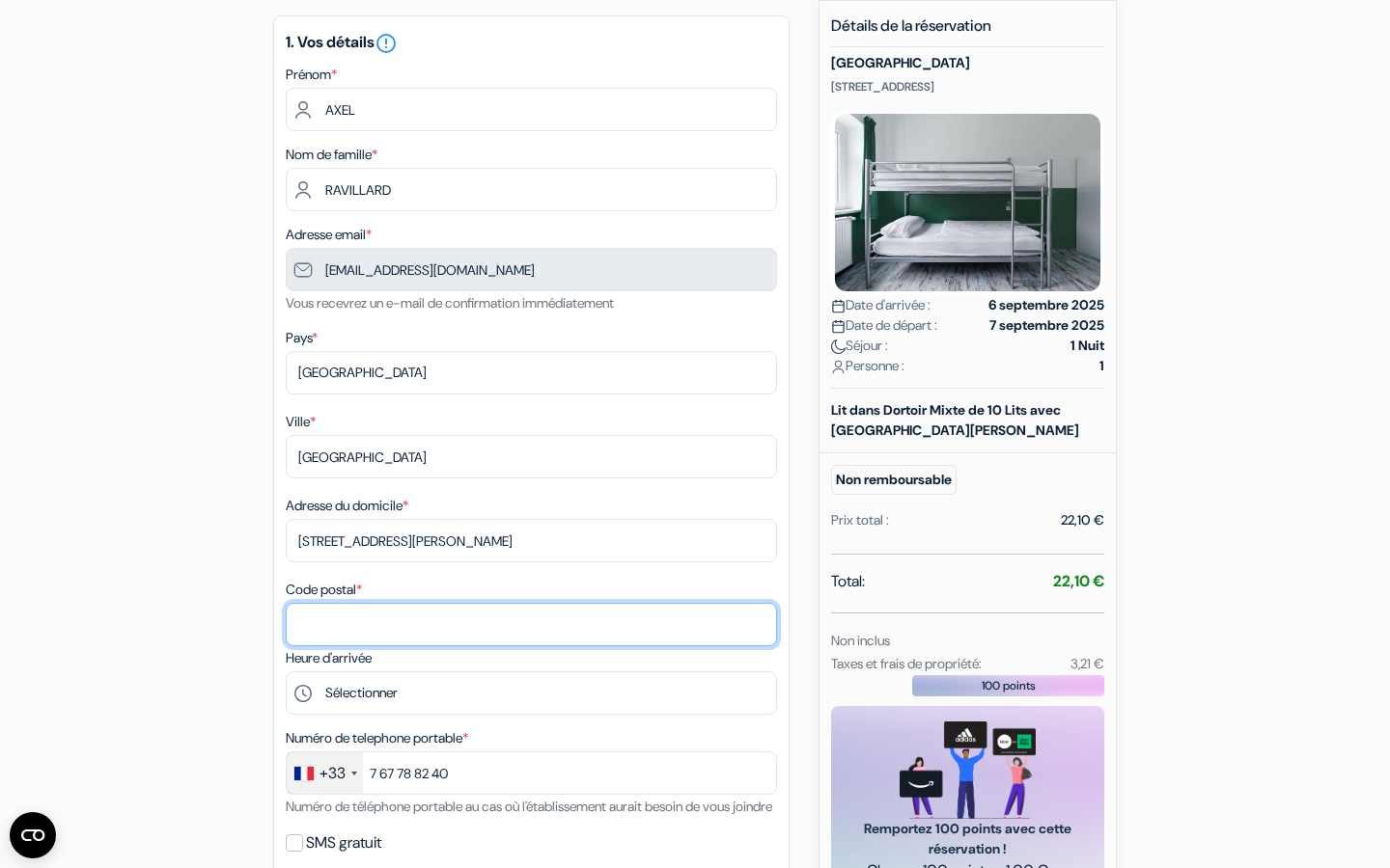
type input "93200"
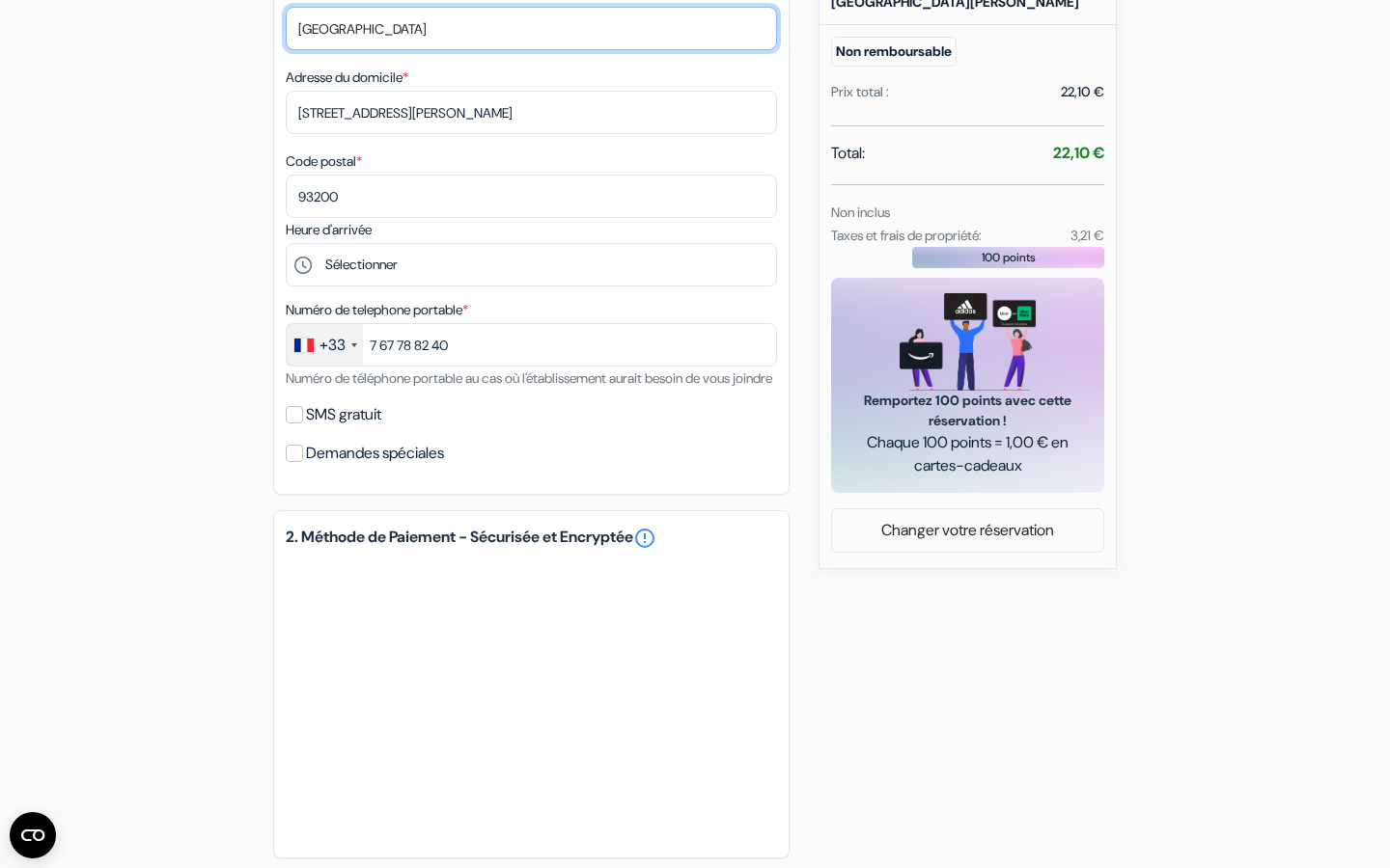
scroll to position [830, 0]
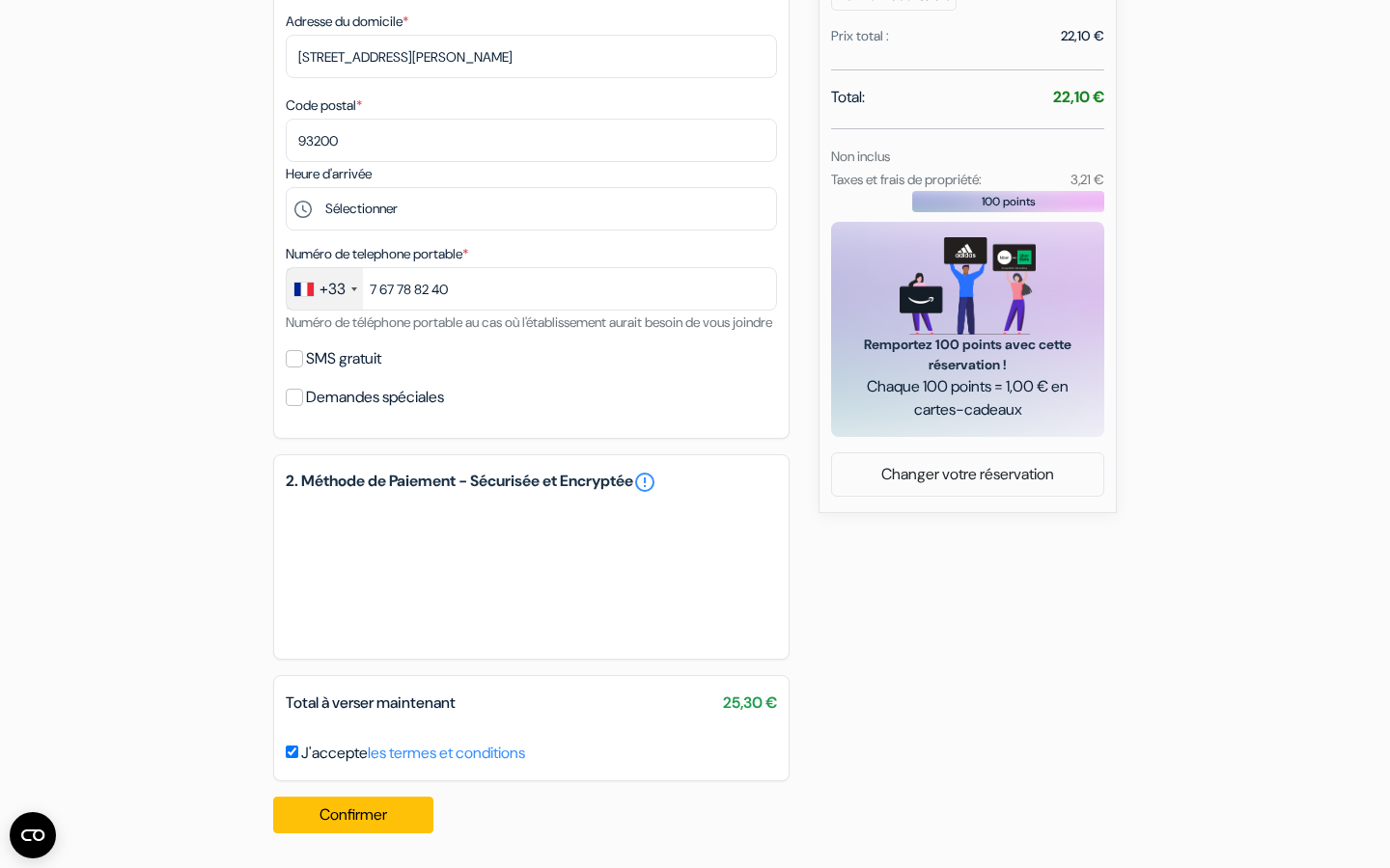
click at [420, 494] on div "2. Méthode de Paiement - Sécurisée et Encryptée error_outline" at bounding box center [531, 557] width 517 height 205
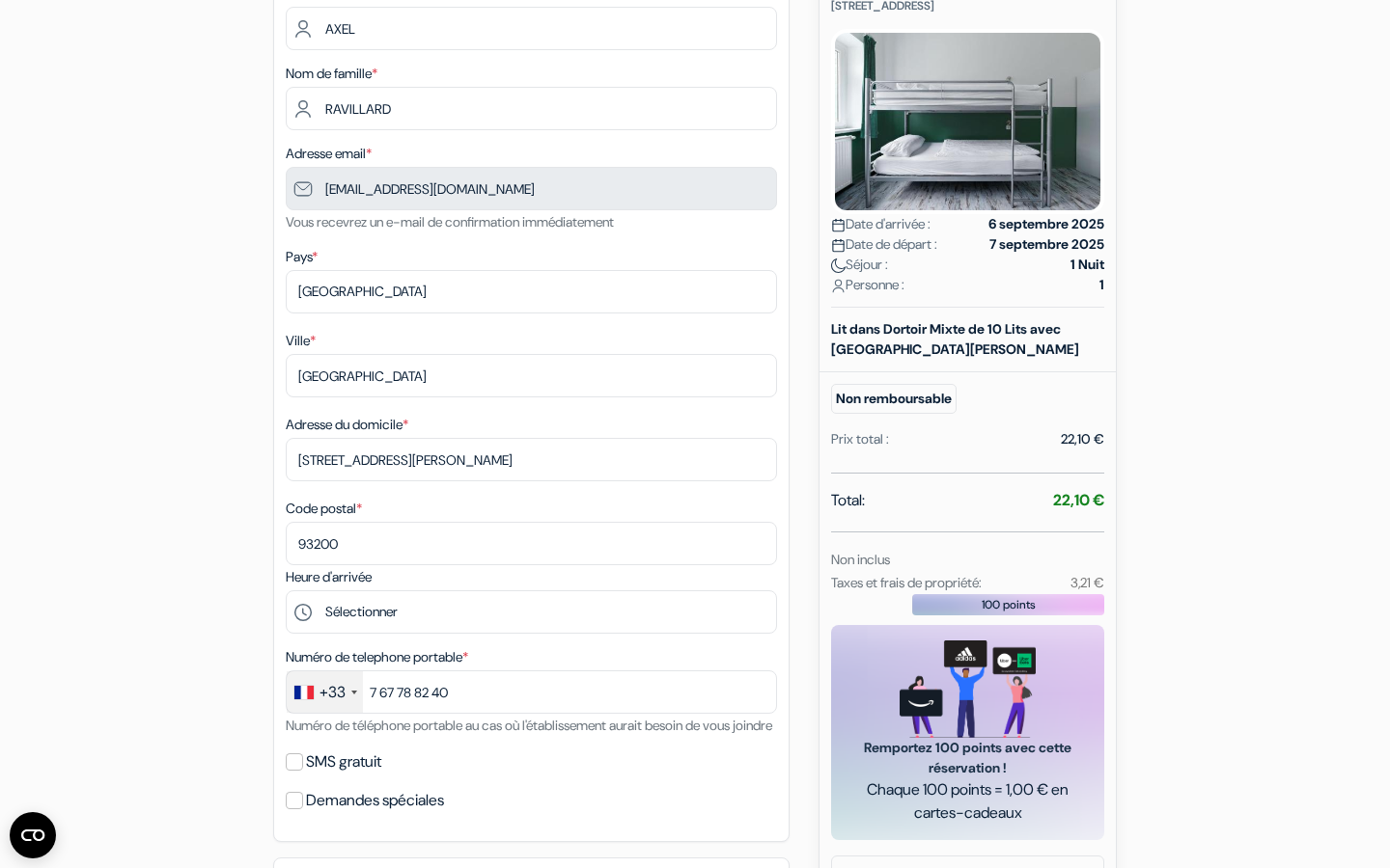
scroll to position [266, 0]
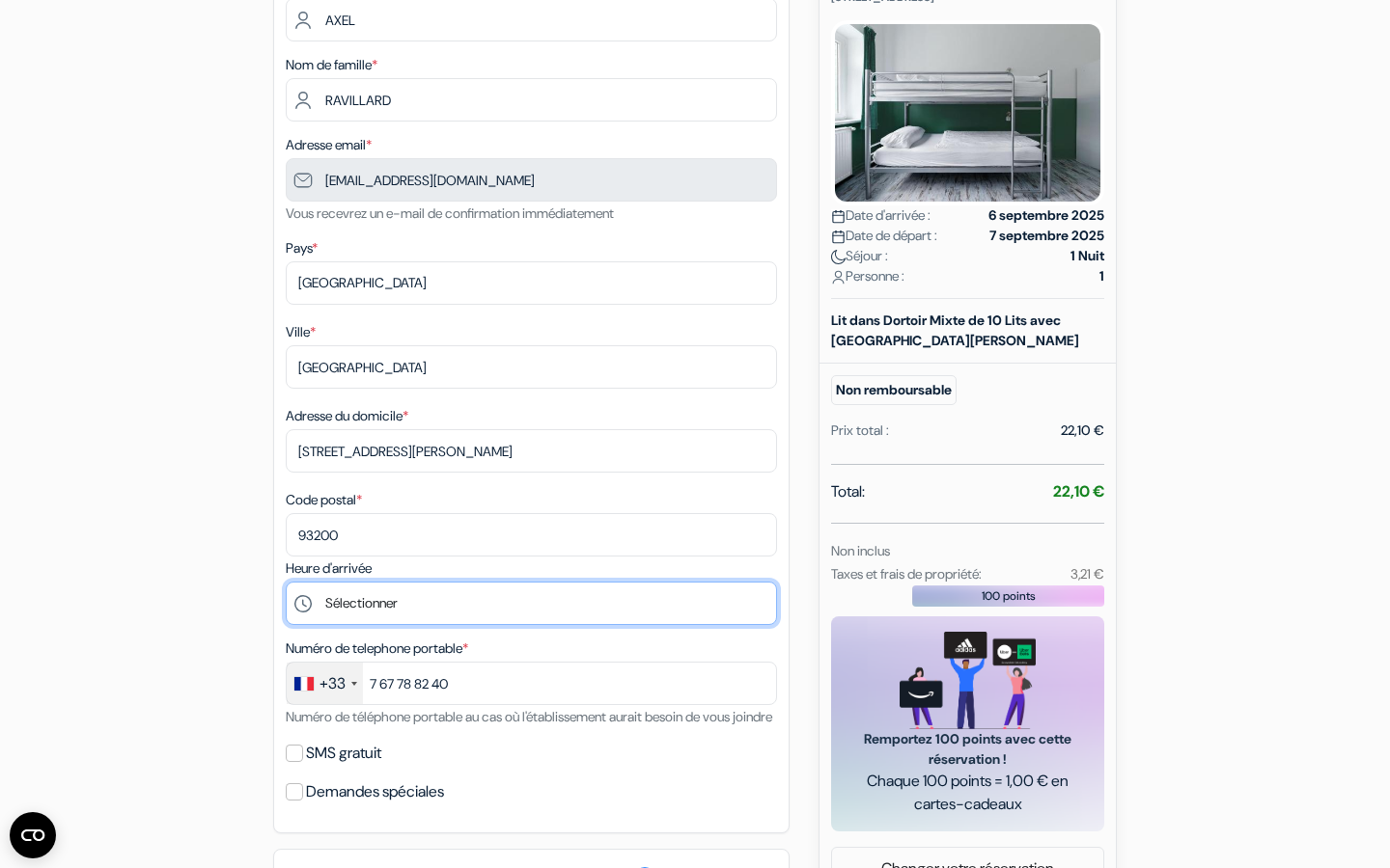
click at [532, 604] on select "Sélectionner 15:00 16:00 17:00 18:00 19:00 20:00 21:00 22:00 23:00" at bounding box center [531, 603] width 491 height 43
select select "15"
click at [286, 586] on select "Sélectionner 15:00 16:00 17:00 18:00 19:00 20:00 21:00 22:00 23:00" at bounding box center [531, 603] width 491 height 43
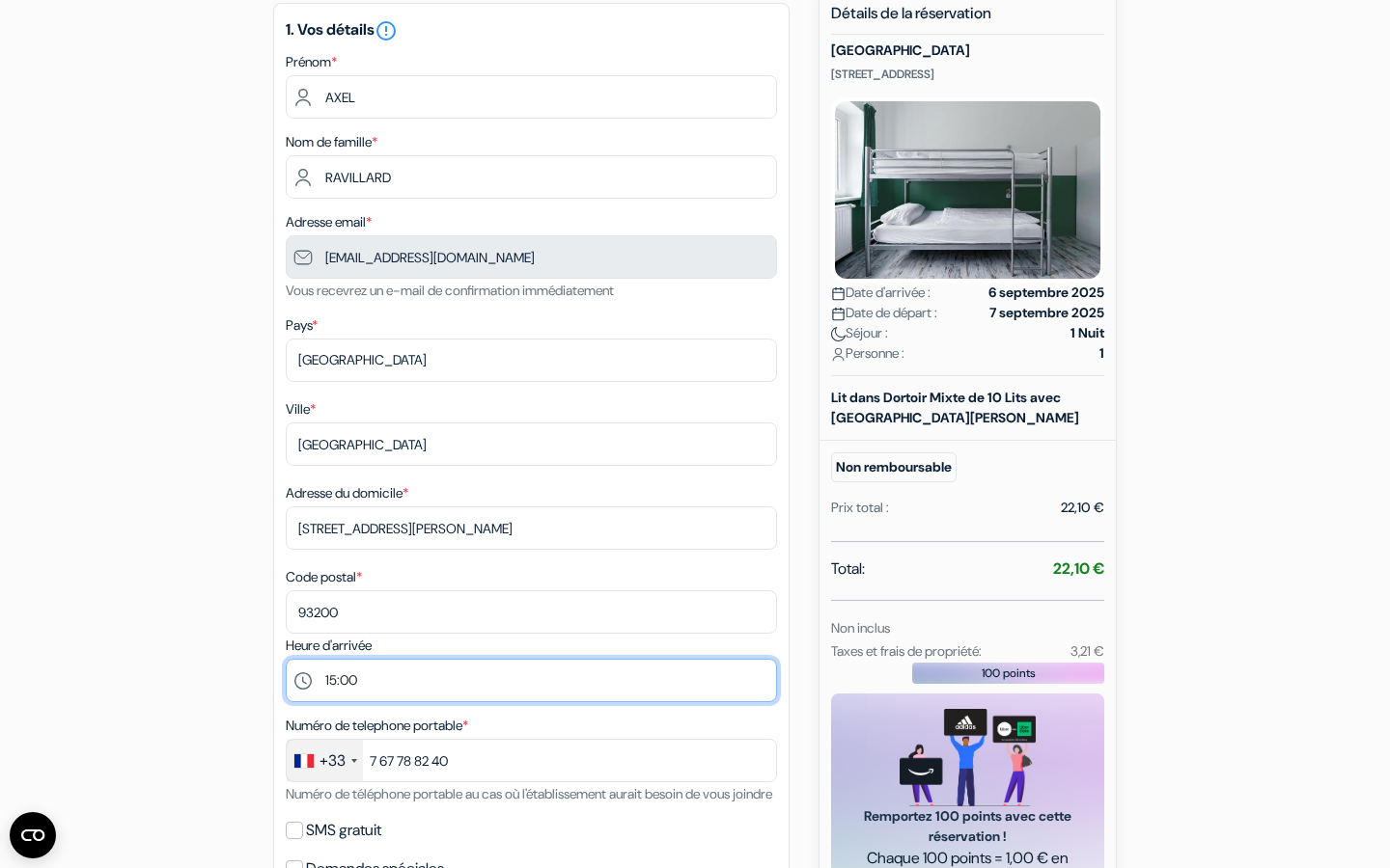
scroll to position [59, 0]
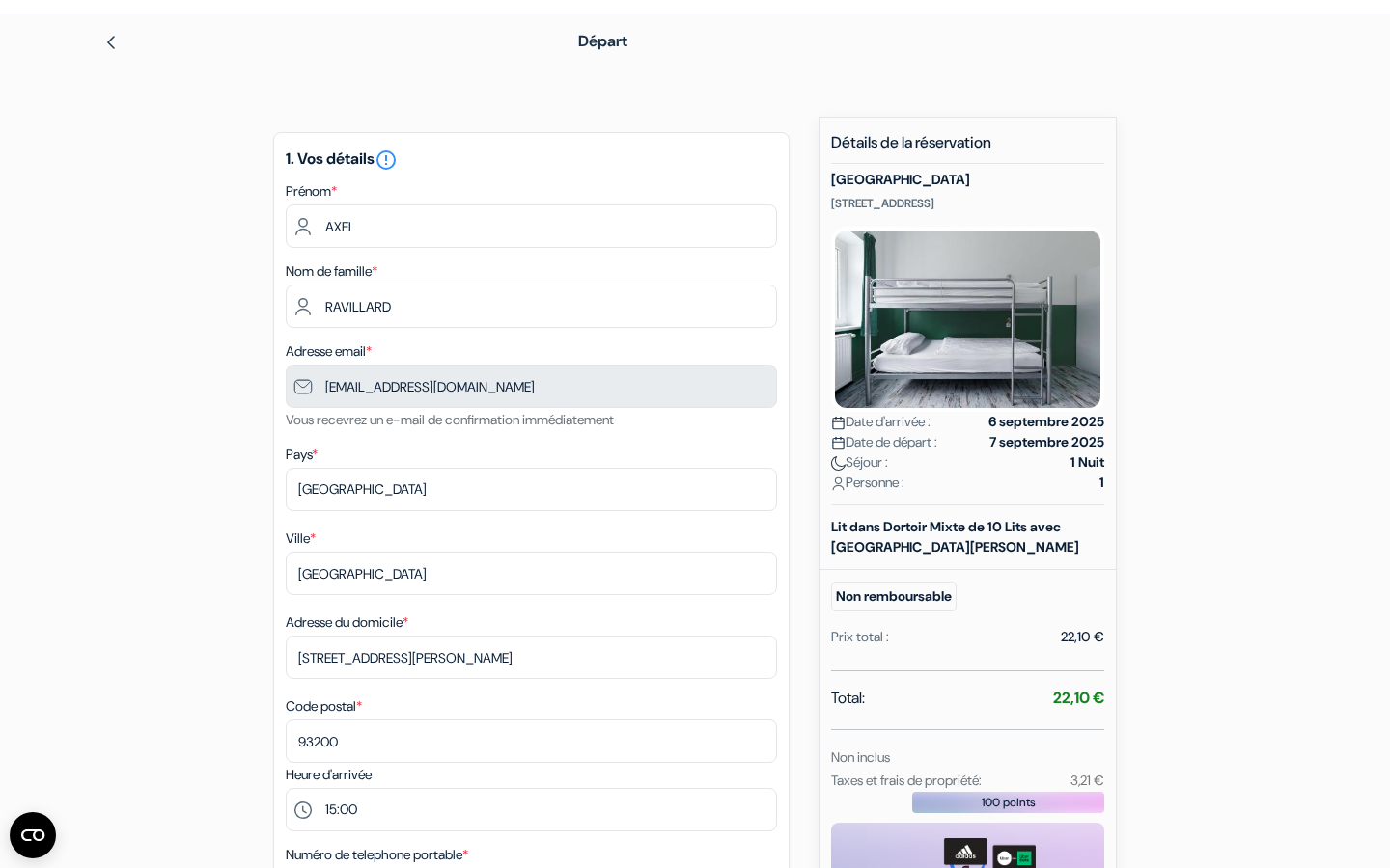
click at [992, 172] on h5 "[GEOGRAPHIC_DATA]" at bounding box center [967, 180] width 273 height 17
click at [973, 173] on h5 "[GEOGRAPHIC_DATA]" at bounding box center [967, 180] width 273 height 17
click at [1107, 180] on div "Nouvelle Réservation Détails de la réservation Auberge Ballhaus Berlin Chaussee…" at bounding box center [968, 615] width 298 height 997
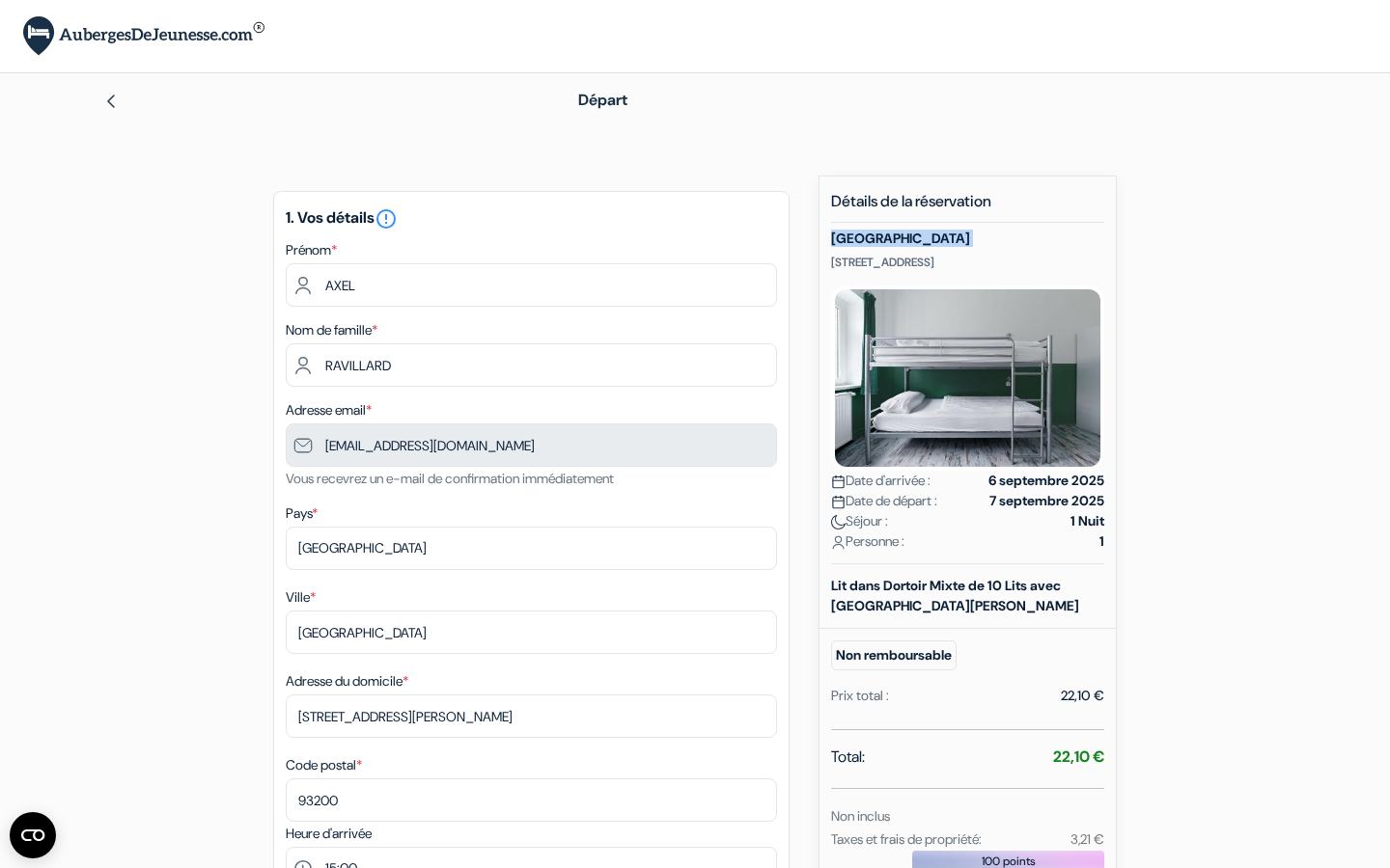
scroll to position [152, 0]
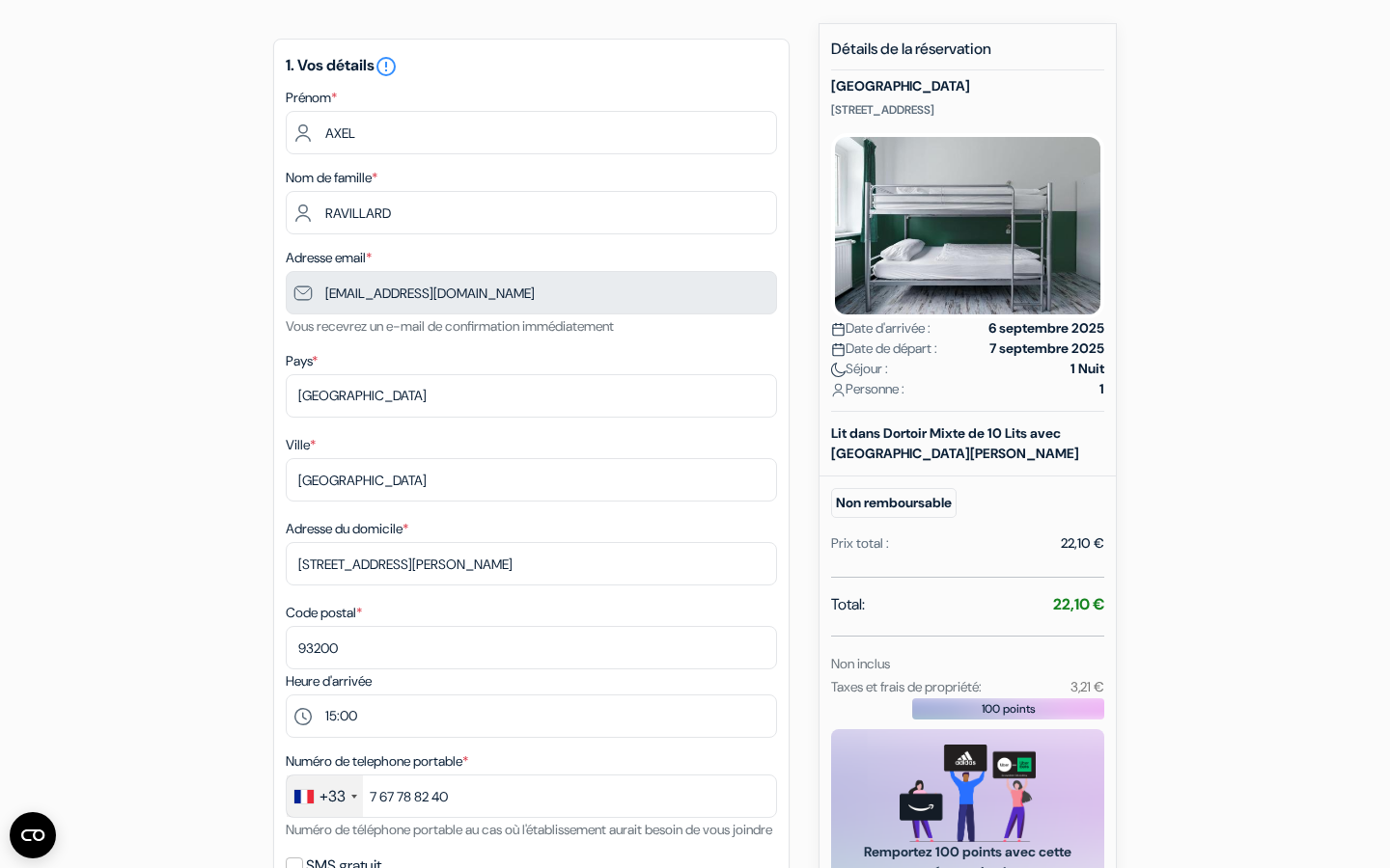
click at [1198, 309] on div "add_box Auberge Ballhaus Berlin Chausseestr. 102, Berlin, Allemagne Détails de …" at bounding box center [695, 760] width 1274 height 1476
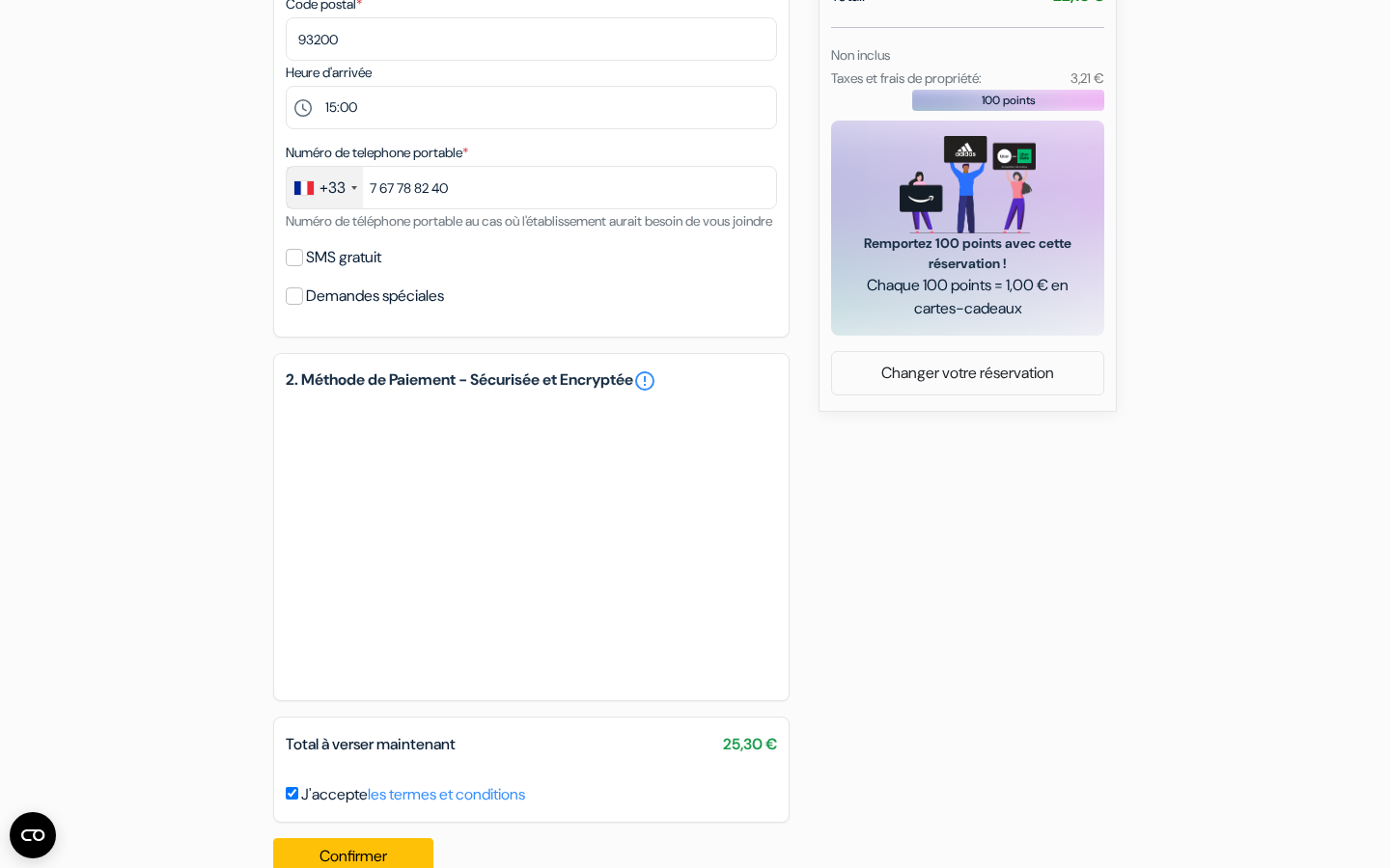
scroll to position [830, 0]
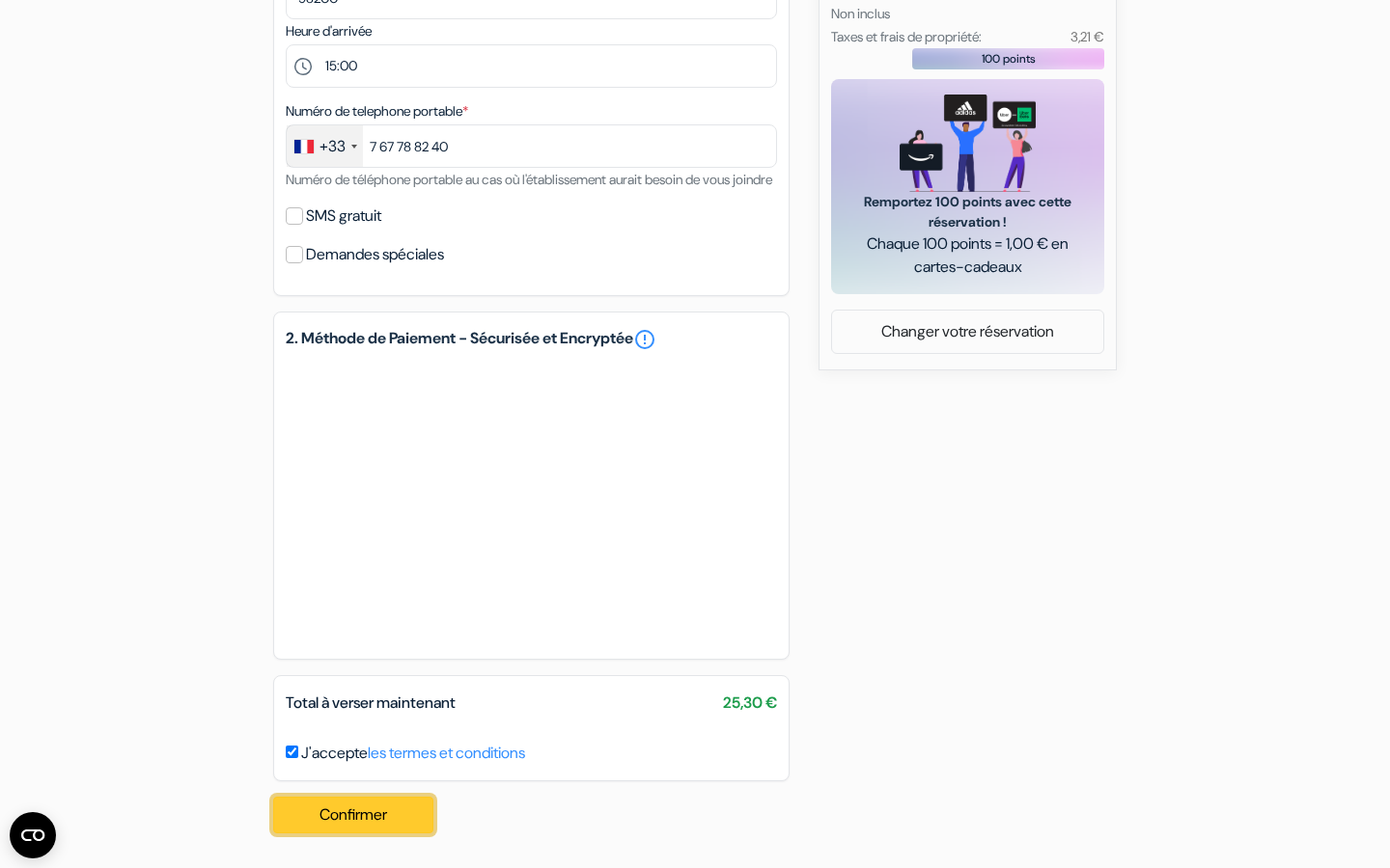
click at [318, 820] on button "Confirmer Loading..." at bounding box center [353, 815] width 160 height 37
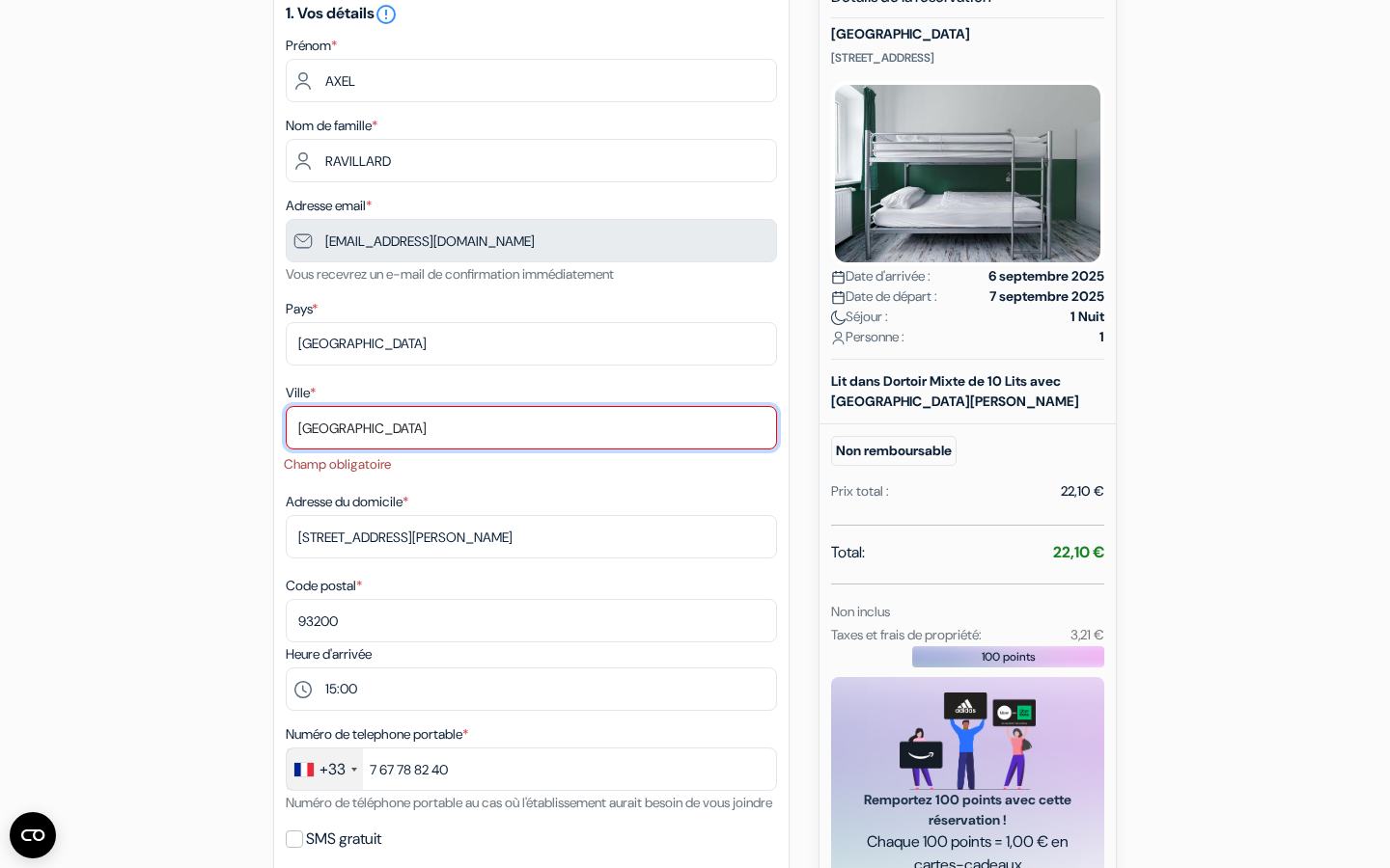
scroll to position [200, 0]
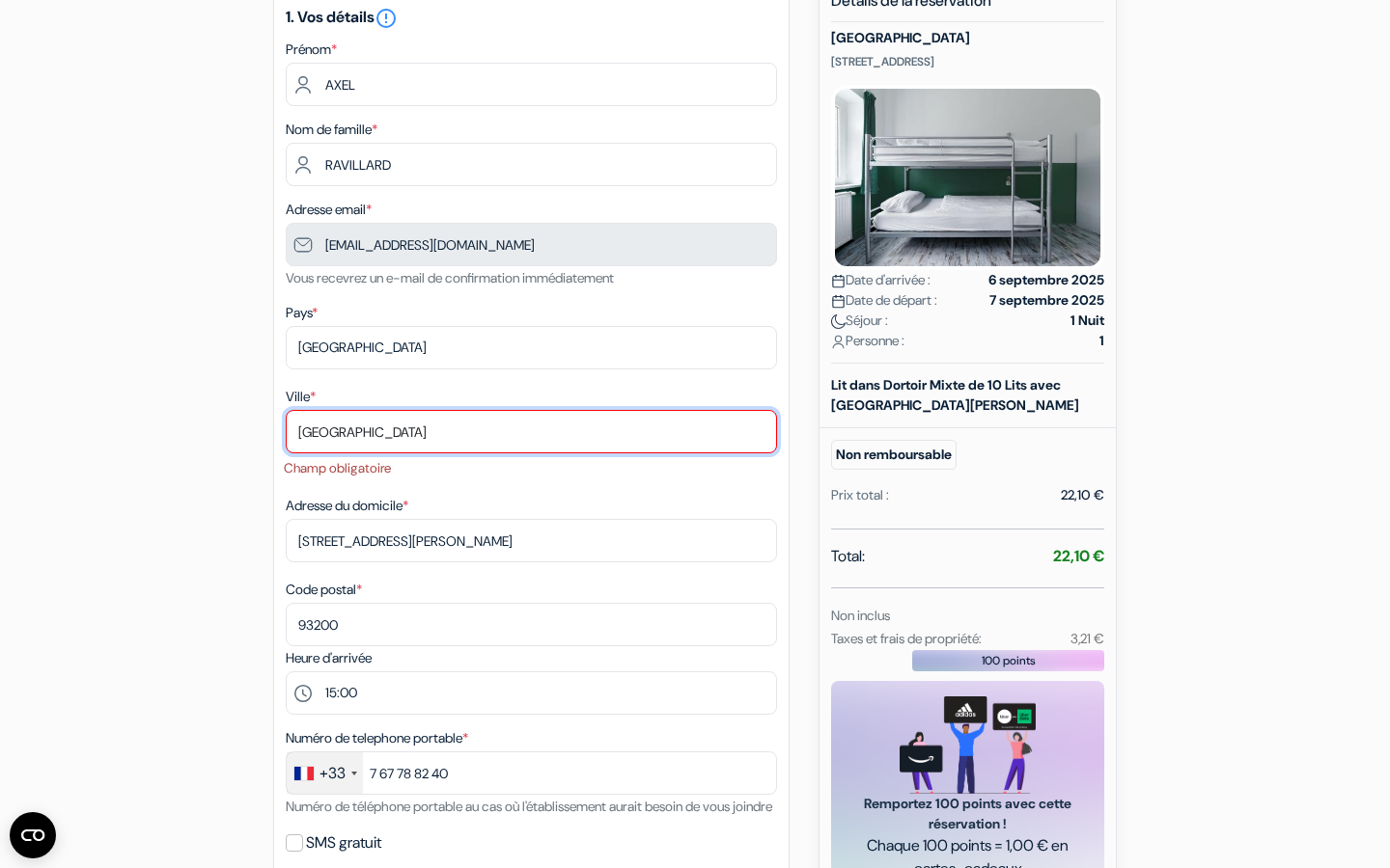
click at [387, 453] on input "Saint-Denis" at bounding box center [531, 432] width 491 height 43
click at [416, 445] on input "Saint-Denis" at bounding box center [531, 432] width 491 height 43
click at [259, 459] on div "add_box Auberge Ballhaus Berlin Chausseestr. 102, Berlin, Allemagne Détails de …" at bounding box center [695, 726] width 1274 height 1502
click at [338, 440] on input "Saint-Denis" at bounding box center [531, 432] width 491 height 43
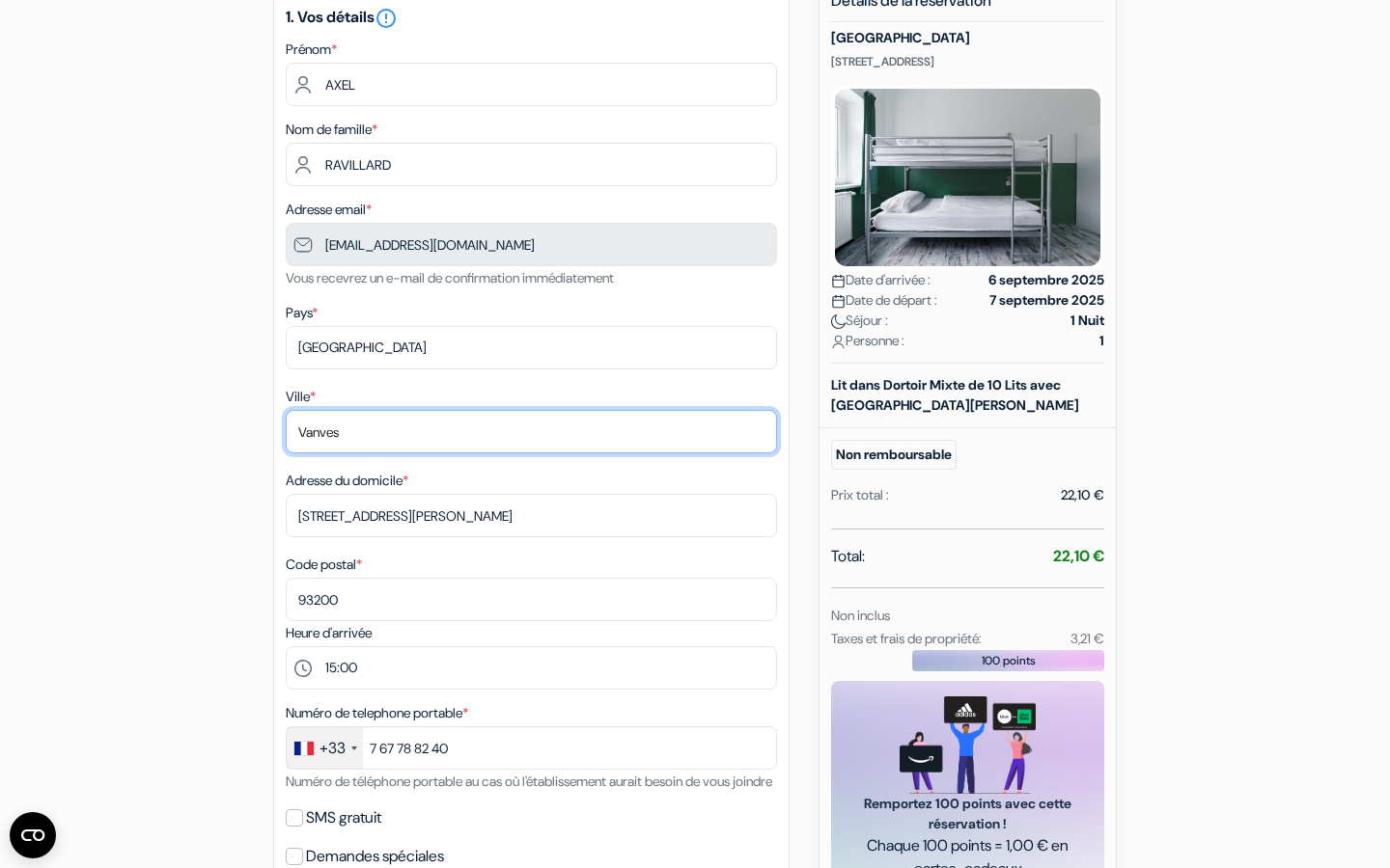
click at [356, 426] on input "Vanves" at bounding box center [531, 432] width 491 height 43
type input "Saint-Denis"
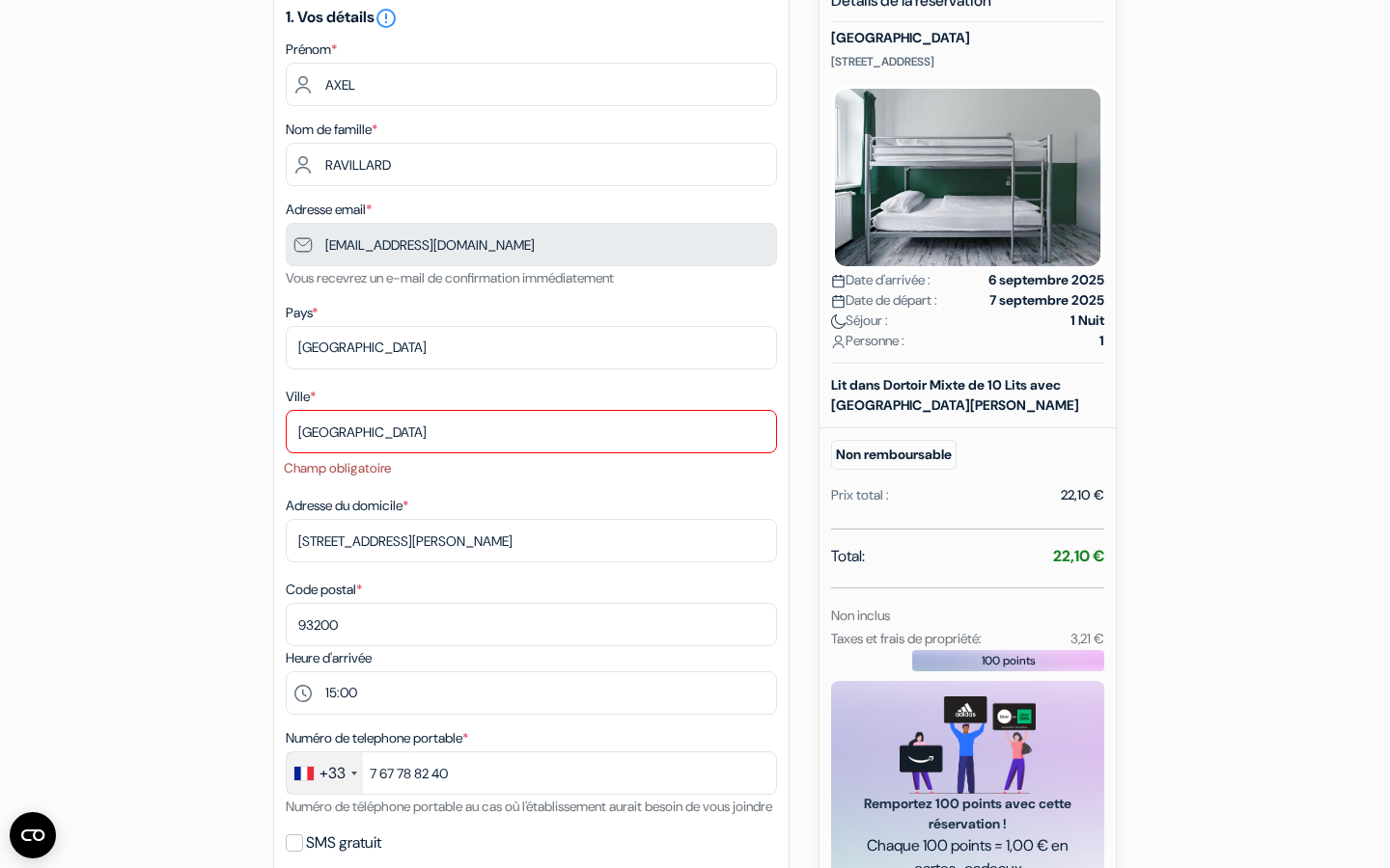
click at [278, 490] on div "1. Vos détails error_outline Prénom * AXEL Nom de famille * RAVILLARD Adresse e…" at bounding box center [531, 456] width 517 height 933
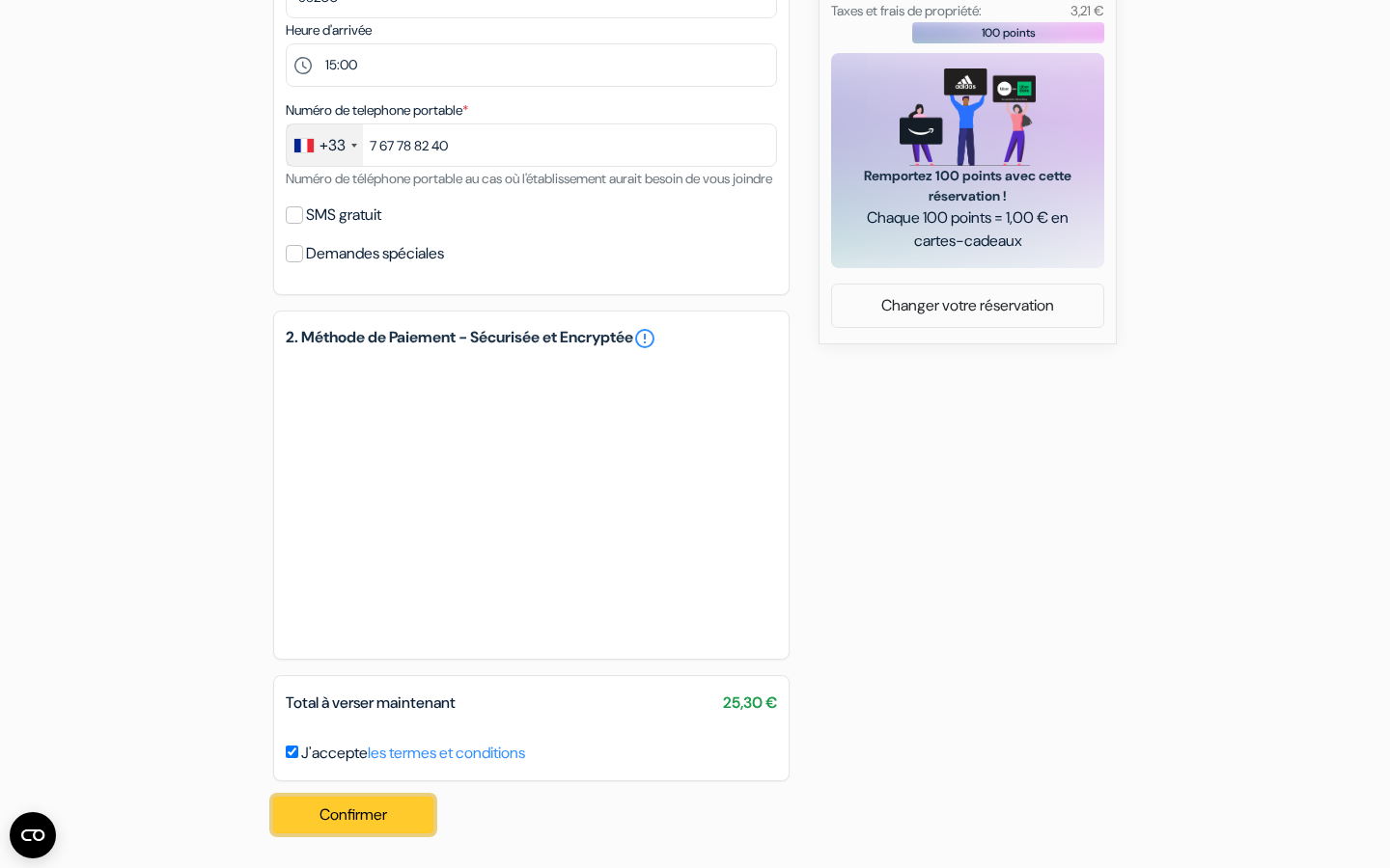
click at [337, 806] on button "Confirmer Loading..." at bounding box center [353, 815] width 160 height 37
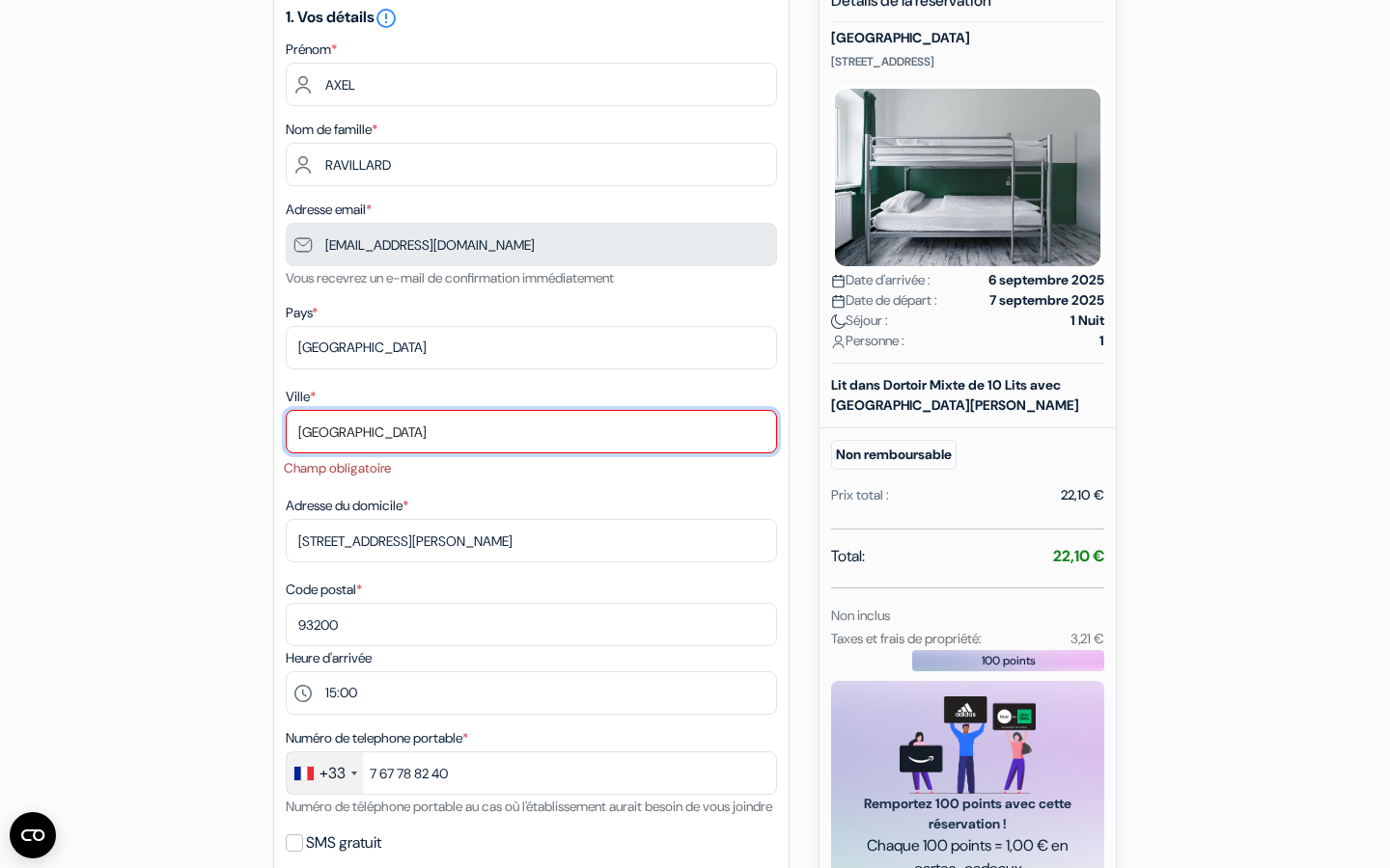
click at [335, 446] on input "Saint-Denis" at bounding box center [531, 432] width 491 height 43
click at [335, 445] on input "Saint-Denis" at bounding box center [531, 432] width 491 height 43
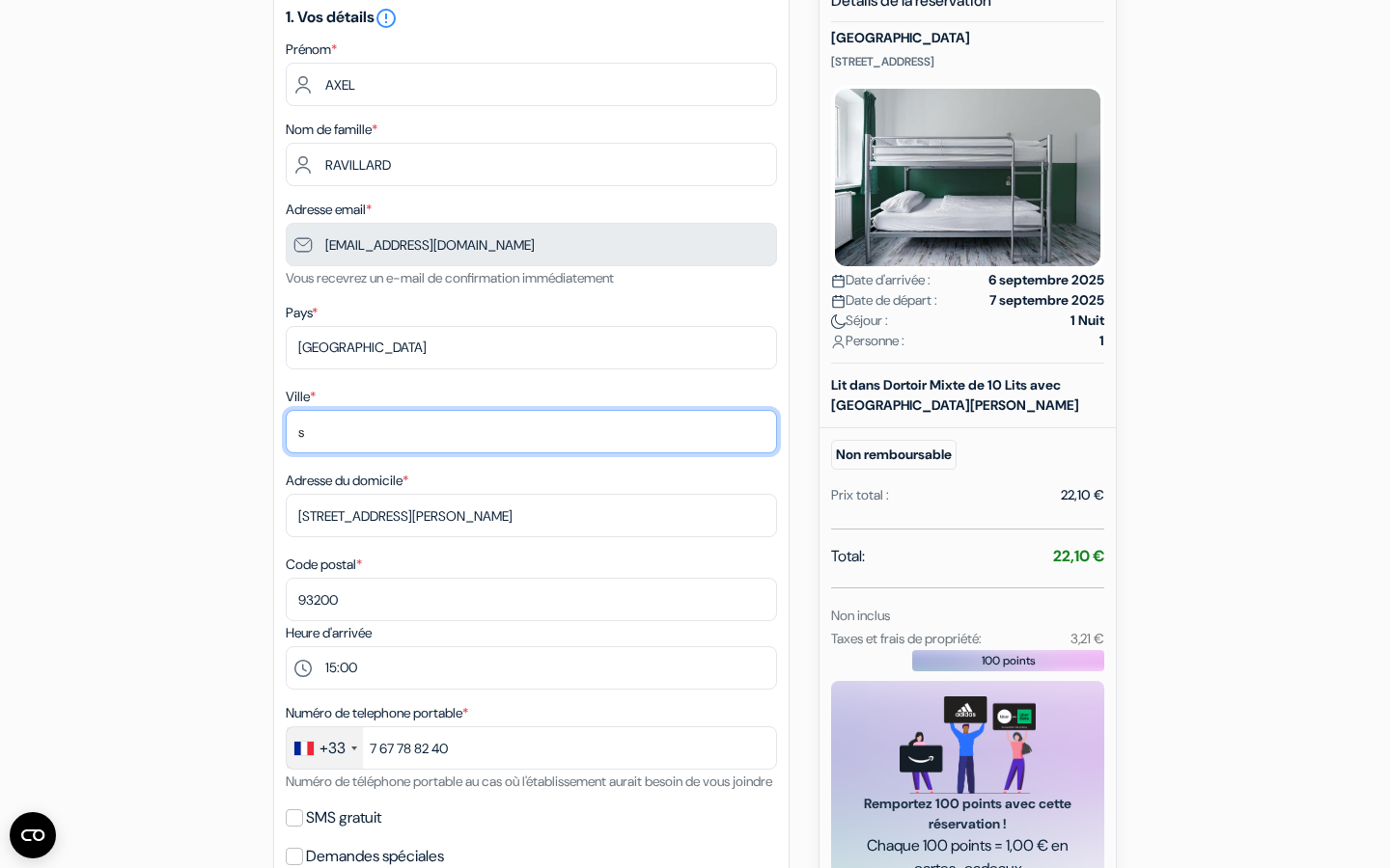
type input "s"
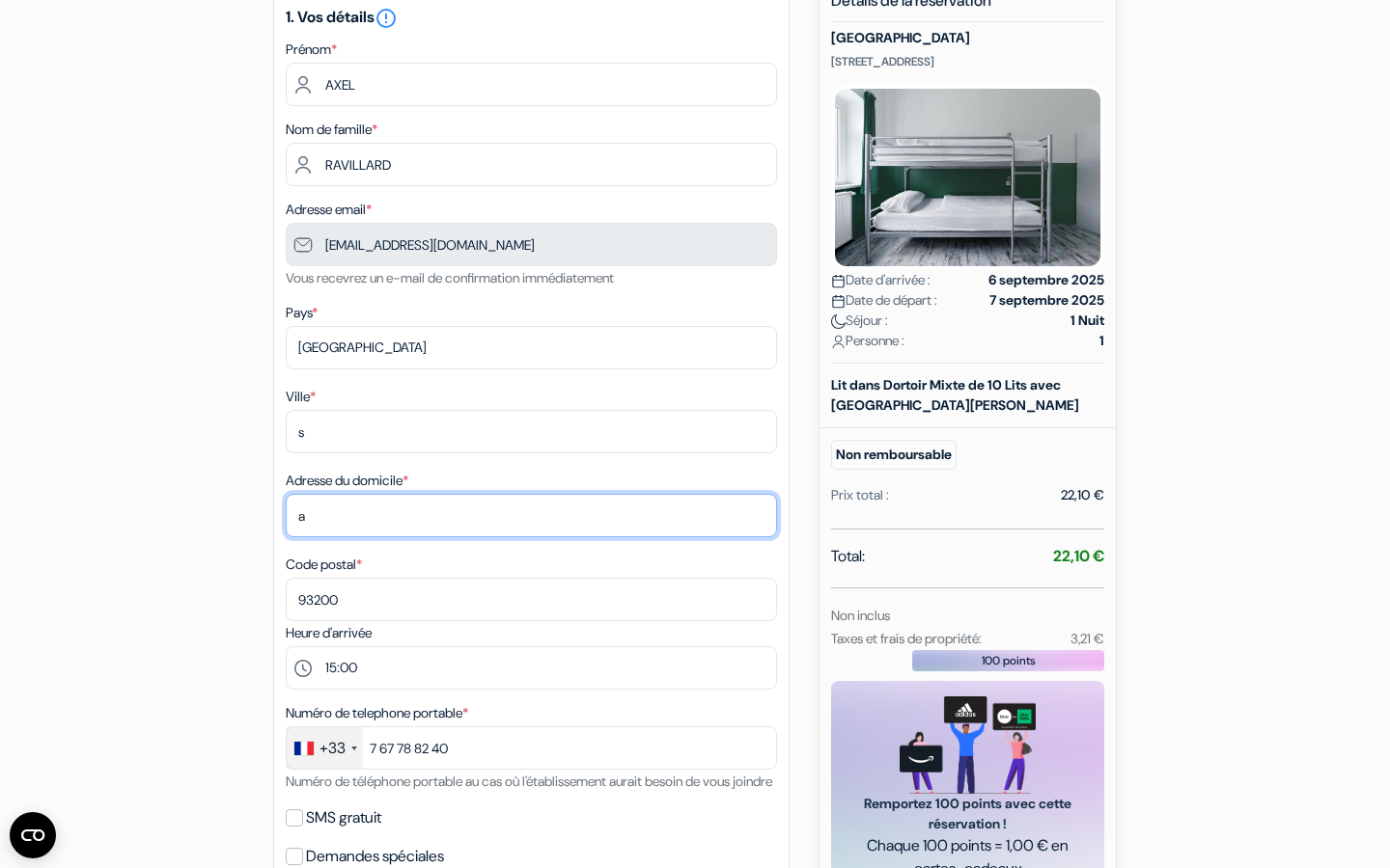
type input "14 rue louis collerais"
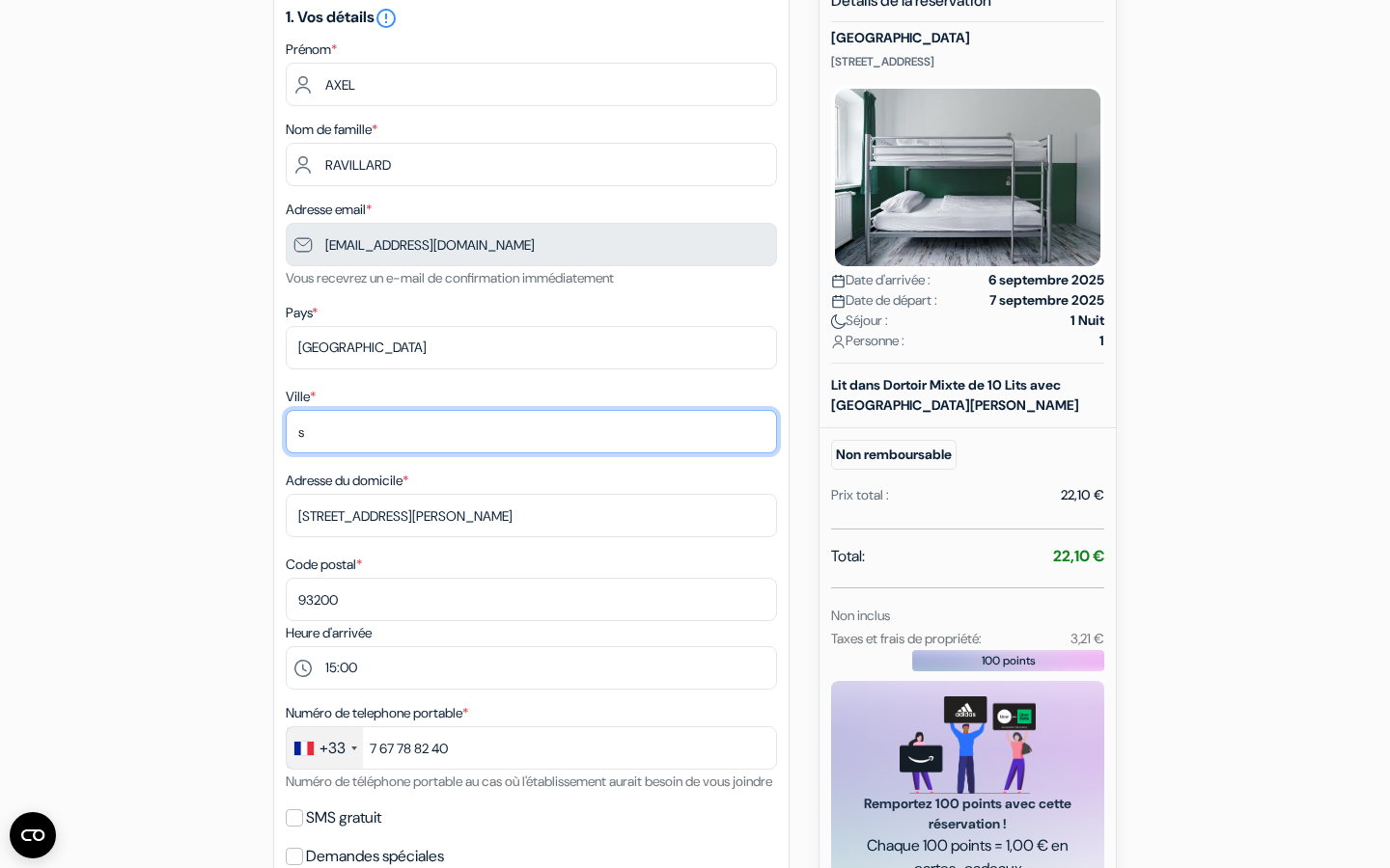
click at [328, 444] on input "s" at bounding box center [531, 432] width 491 height 43
click at [307, 437] on input "St Denis" at bounding box center [531, 432] width 491 height 43
click at [321, 433] on input "Saint Denis" at bounding box center [531, 432] width 491 height 43
click at [333, 433] on input "Saint Denis" at bounding box center [531, 432] width 491 height 43
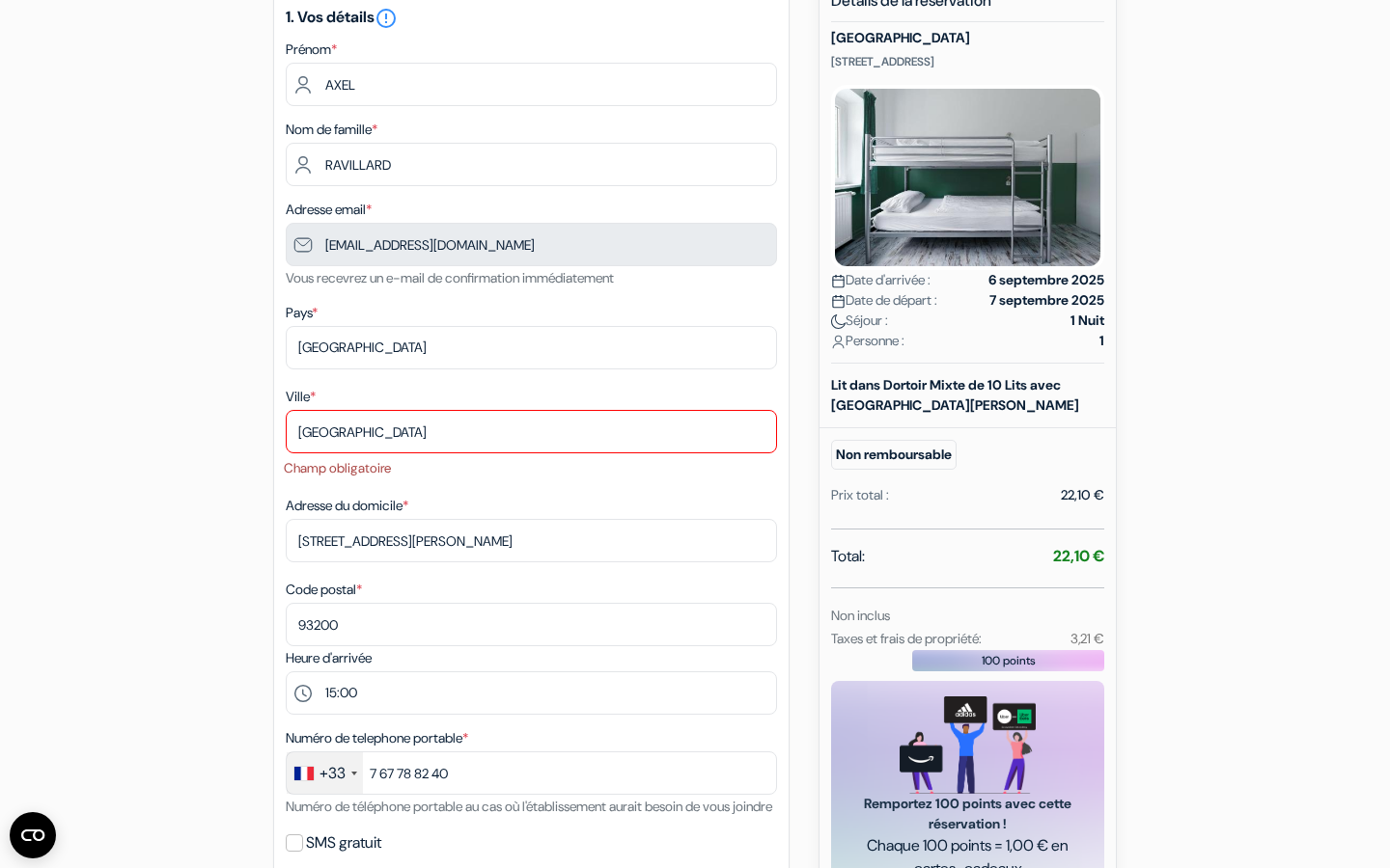
click at [312, 457] on div "Ville * Saint-Denis Champ obligatoire" at bounding box center [531, 432] width 491 height 94
click at [313, 434] on input "Saint-Denis" at bounding box center [531, 432] width 491 height 43
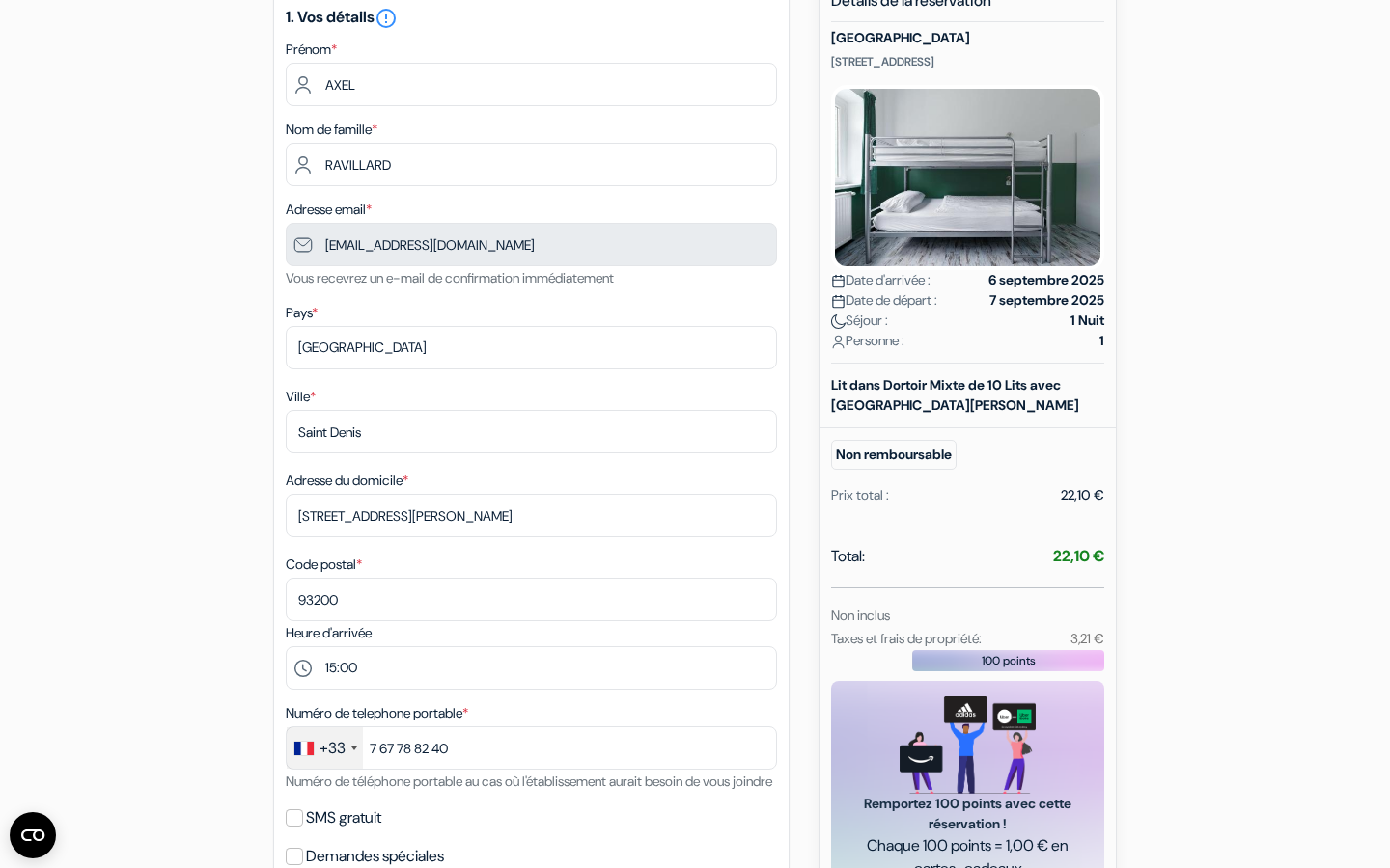
click at [240, 477] on div "add_box Auberge Ballhaus Berlin Chausseestr. 102, Berlin, Allemagne Détails de …" at bounding box center [695, 713] width 1274 height 1476
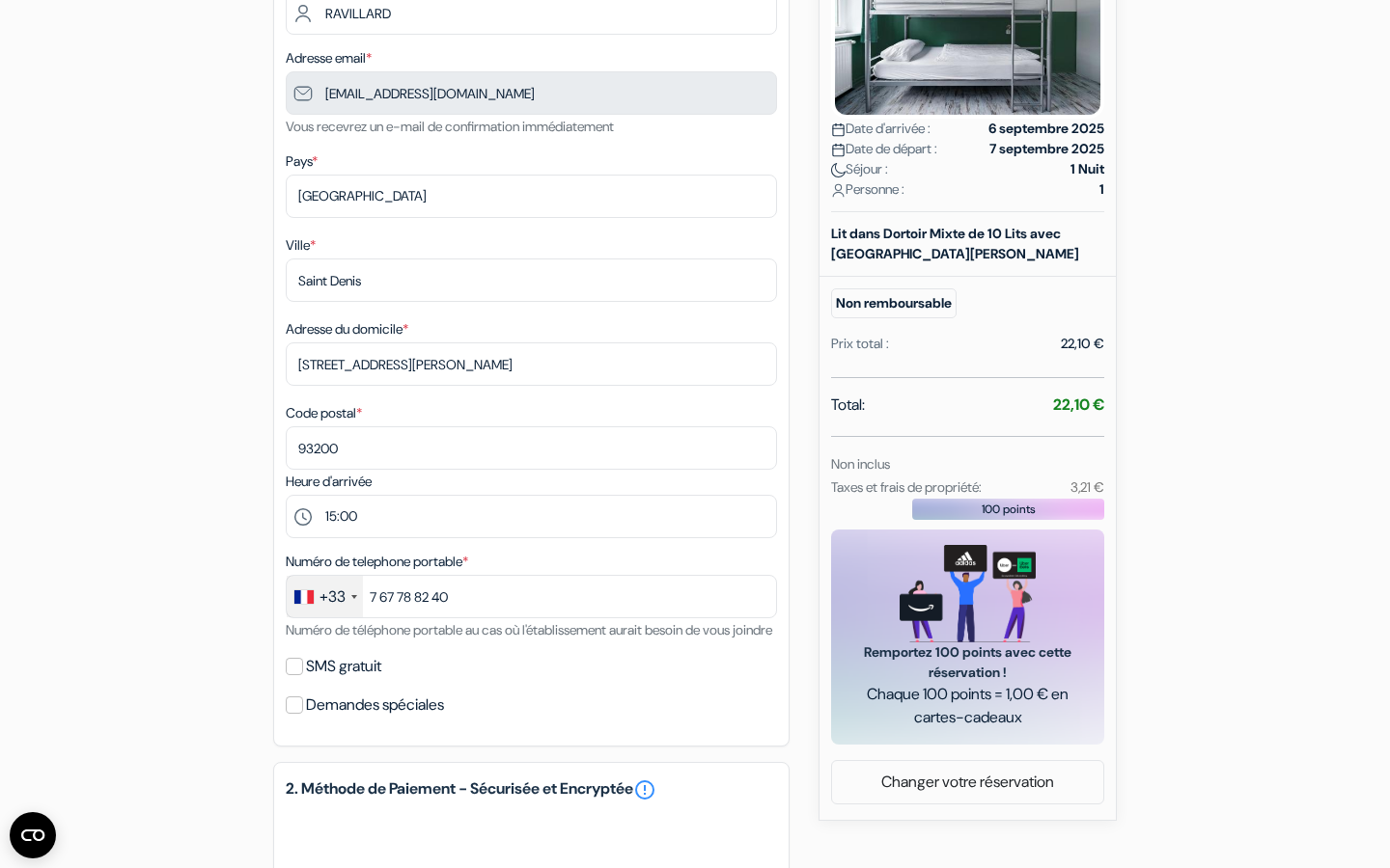
scroll to position [525, 0]
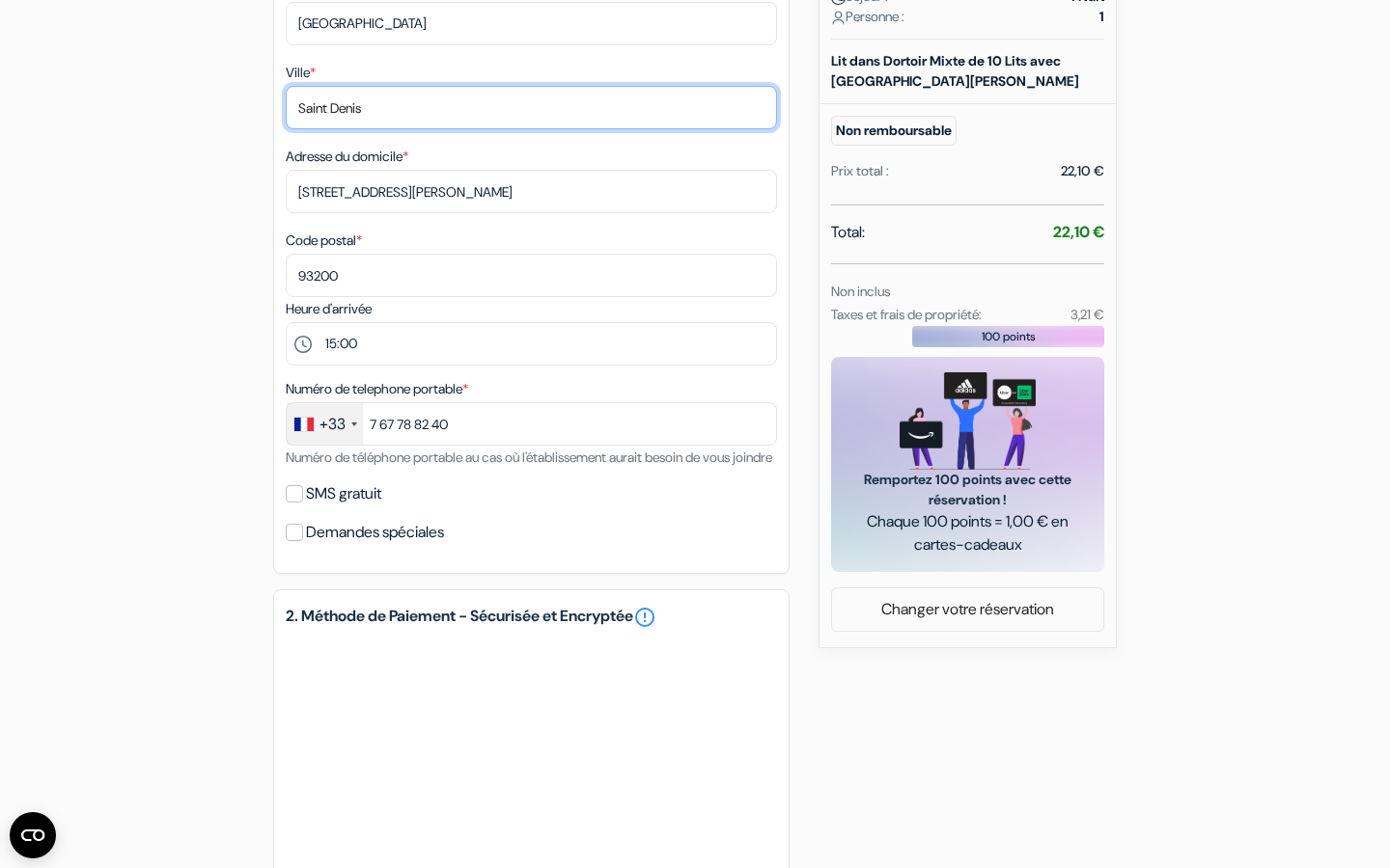
click at [336, 116] on input "Saint Denis" at bounding box center [531, 108] width 491 height 43
type input "Saint Denis"
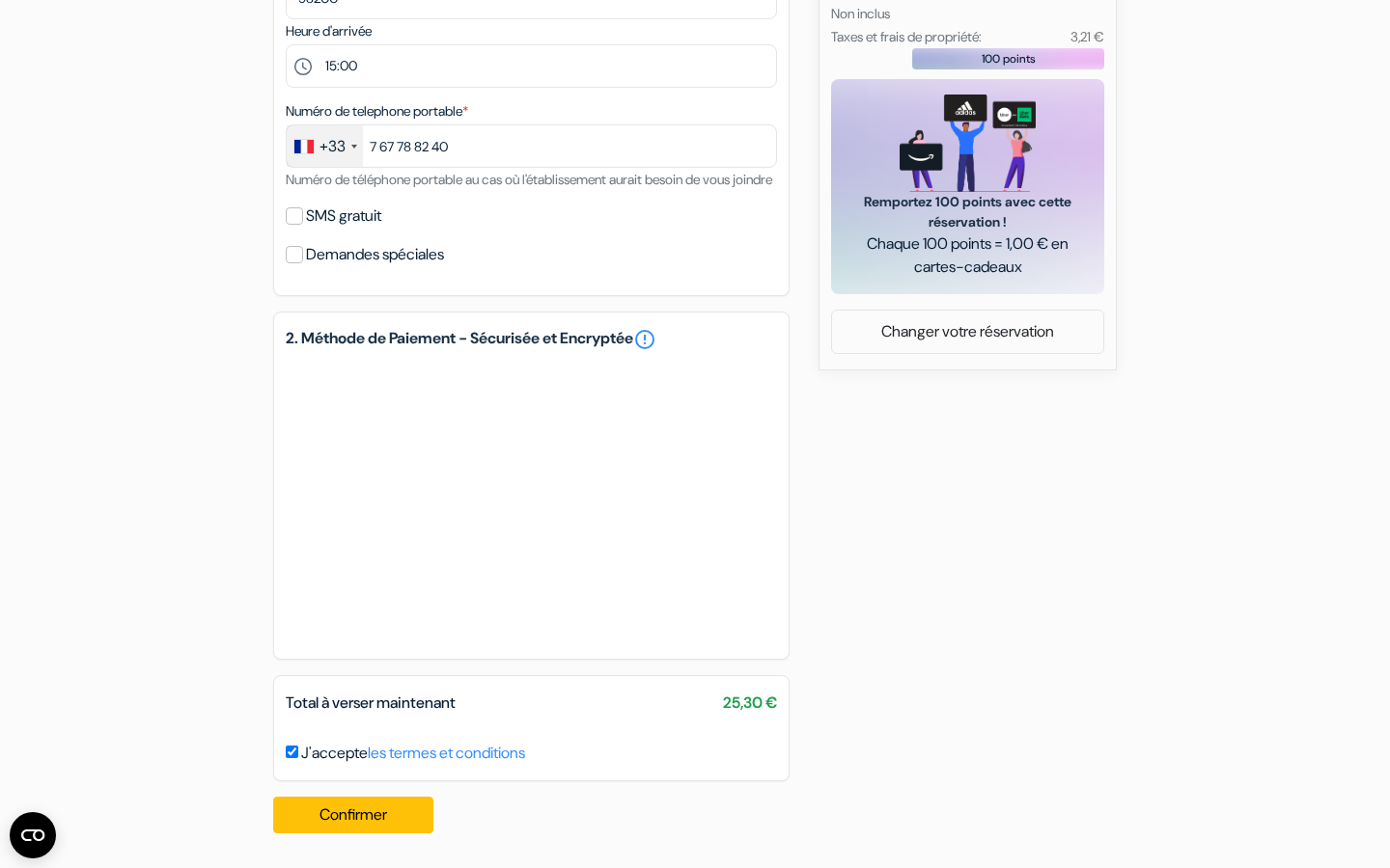
scroll to position [830, 0]
click at [345, 820] on button "Confirmer Loading..." at bounding box center [353, 815] width 160 height 37
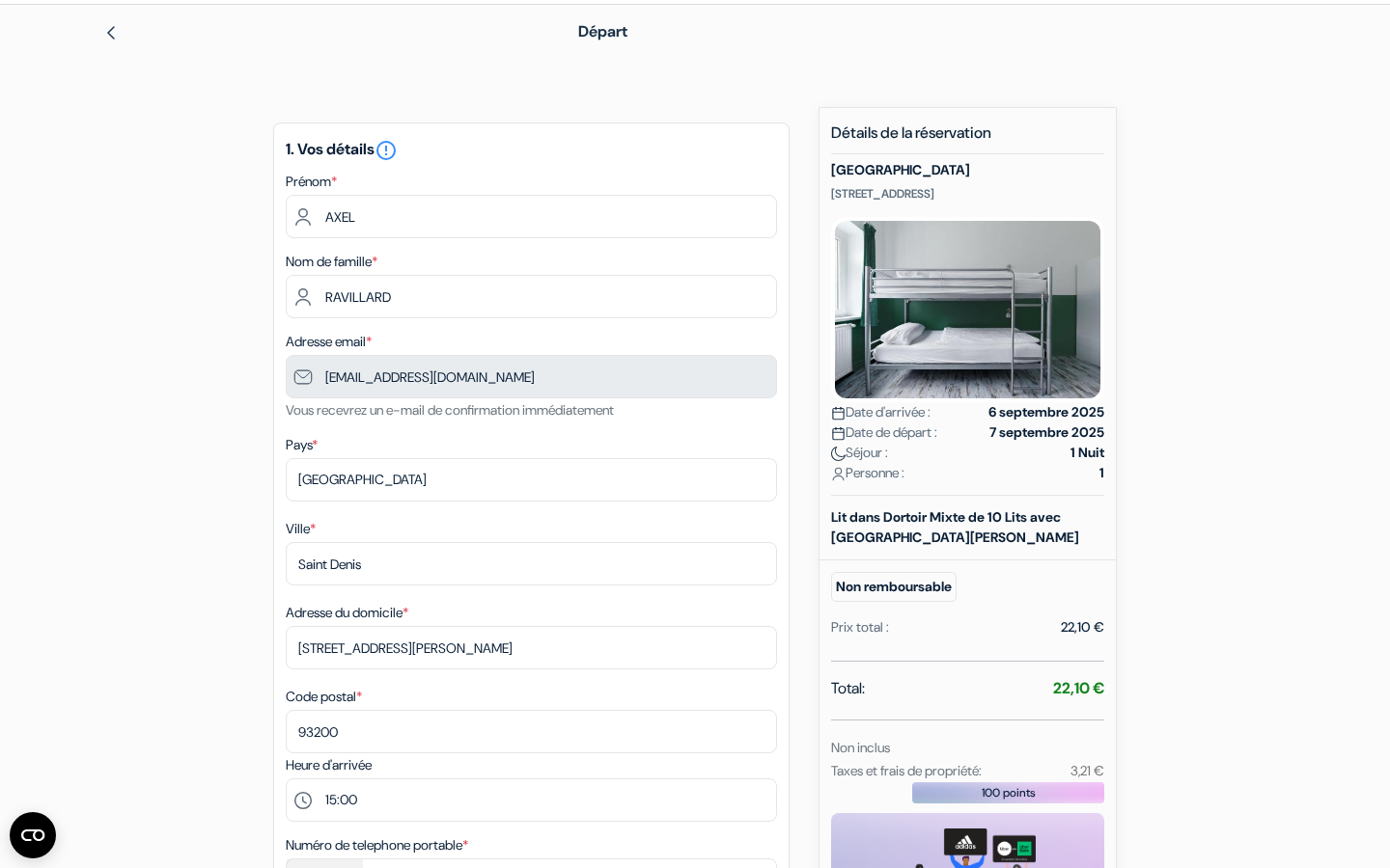
scroll to position [0, 0]
